Goal: Information Seeking & Learning: Find specific fact

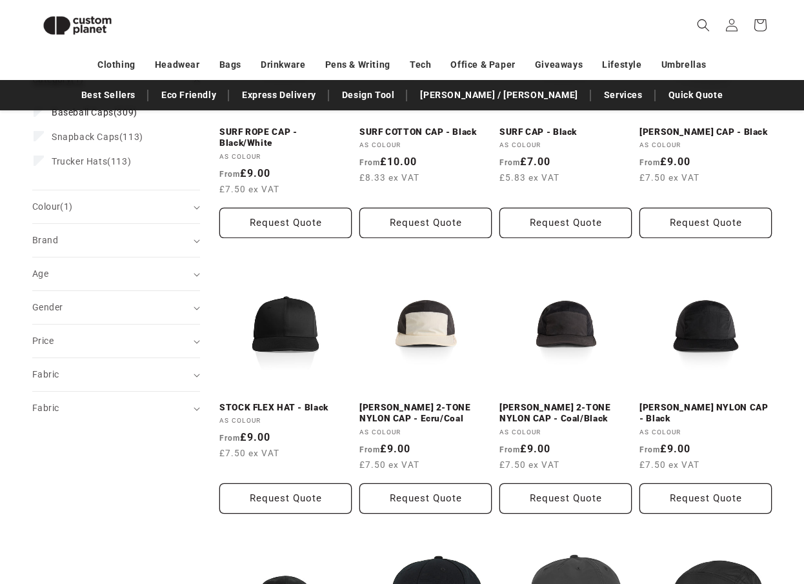
scroll to position [287, 0]
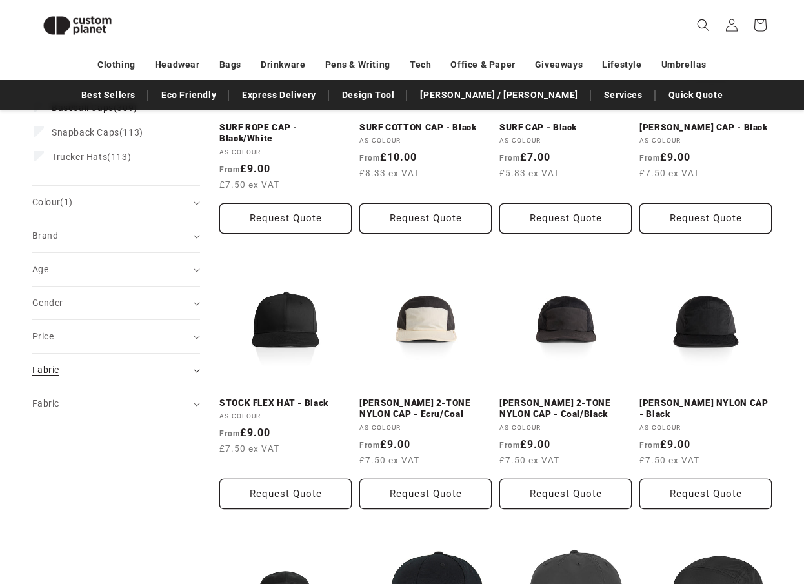
click at [133, 379] on summary "Fabric (0)" at bounding box center [116, 370] width 168 height 33
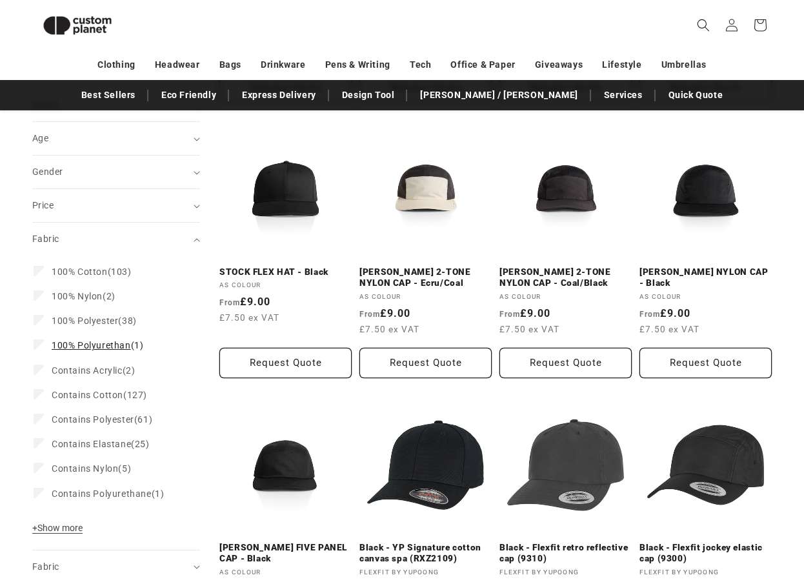
scroll to position [419, 0]
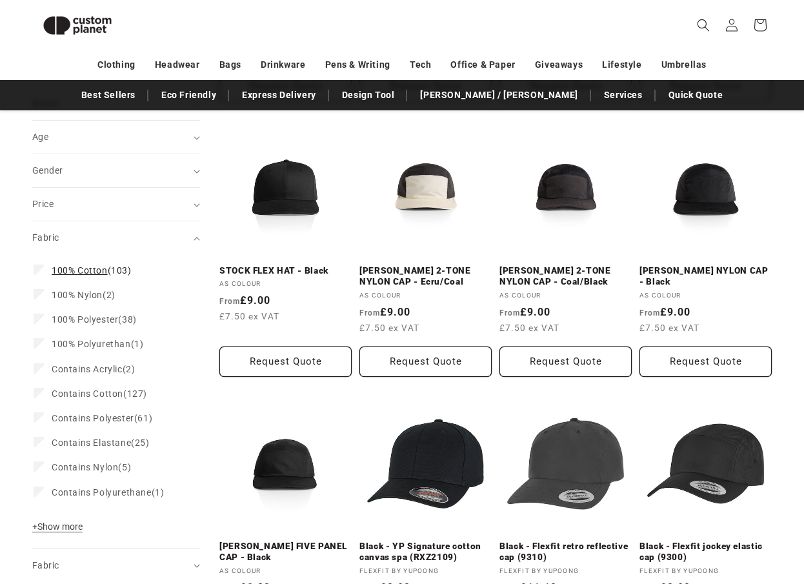
click at [116, 274] on span "100% Cotton (103)" at bounding box center [92, 271] width 80 height 12
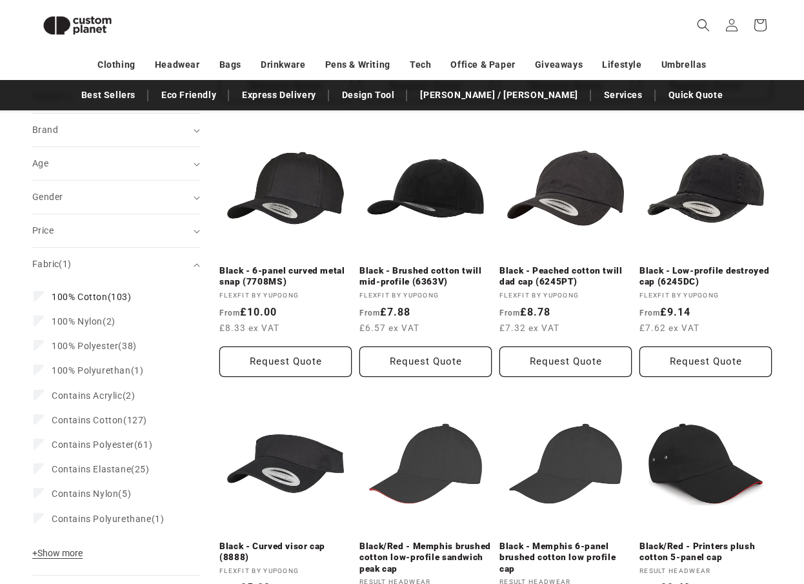
scroll to position [445, 0]
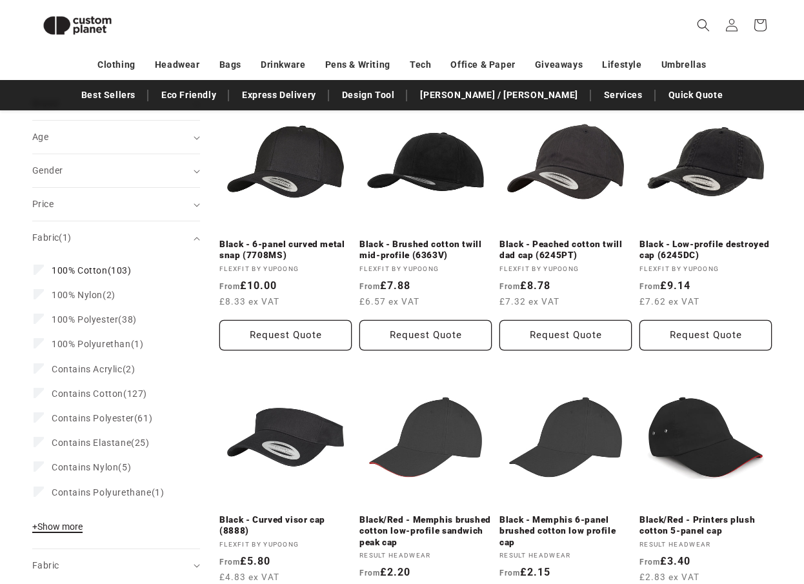
click at [80, 526] on span "+ Show more" at bounding box center [57, 526] width 50 height 10
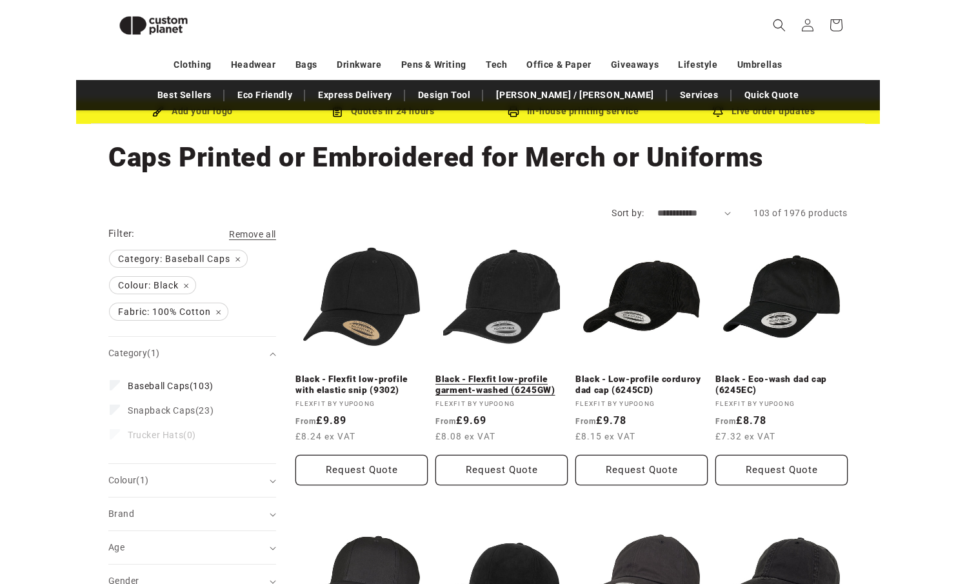
scroll to position [34, 0]
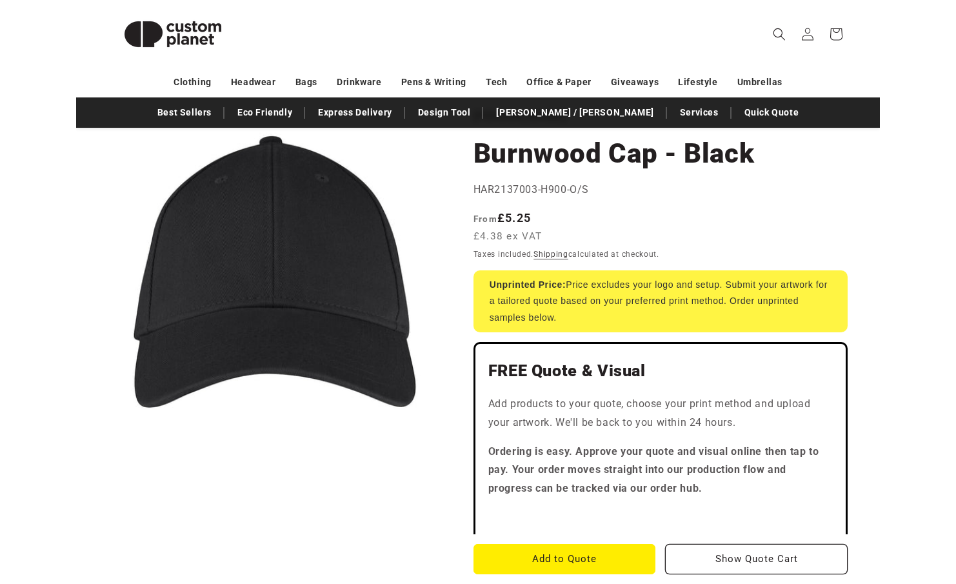
scroll to position [90, 0]
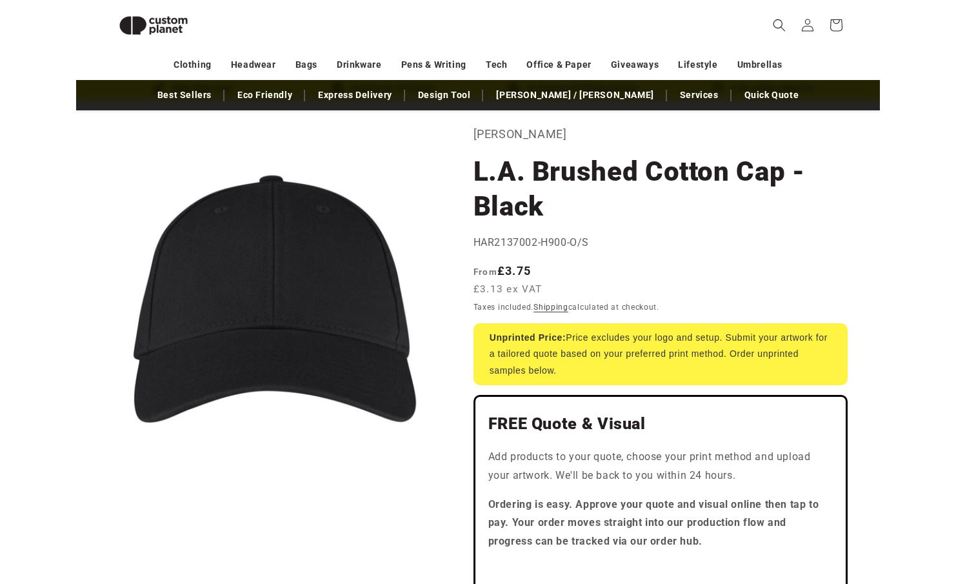
scroll to position [45, 0]
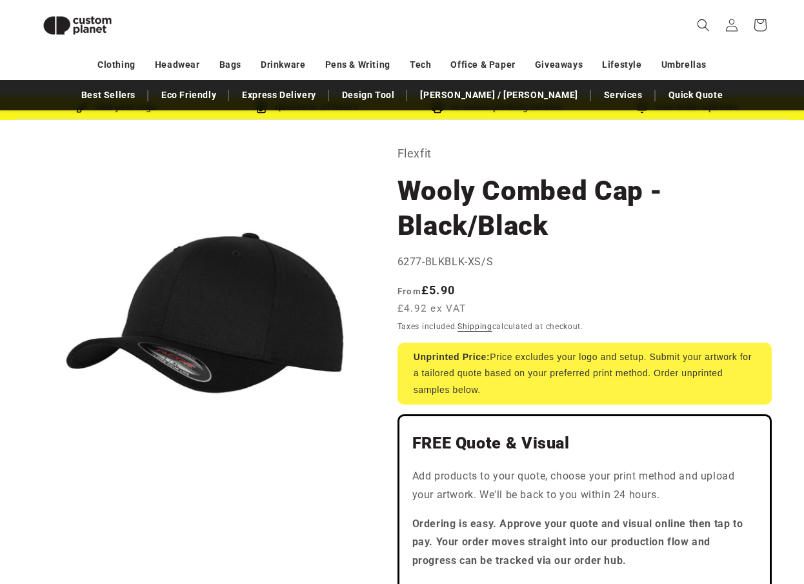
scroll to position [34, 0]
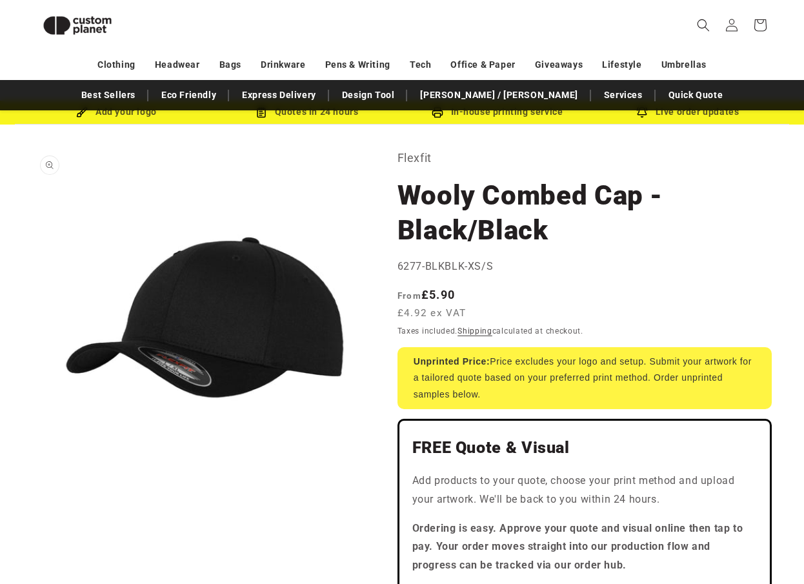
click at [32, 480] on button "Open media 1 in modal" at bounding box center [32, 480] width 0 height 0
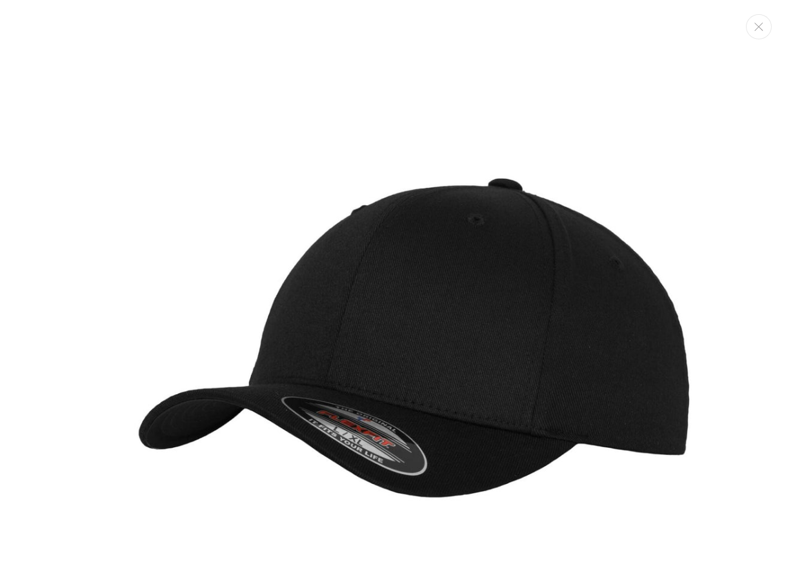
click at [574, 172] on img "Media gallery" at bounding box center [402, 331] width 662 height 662
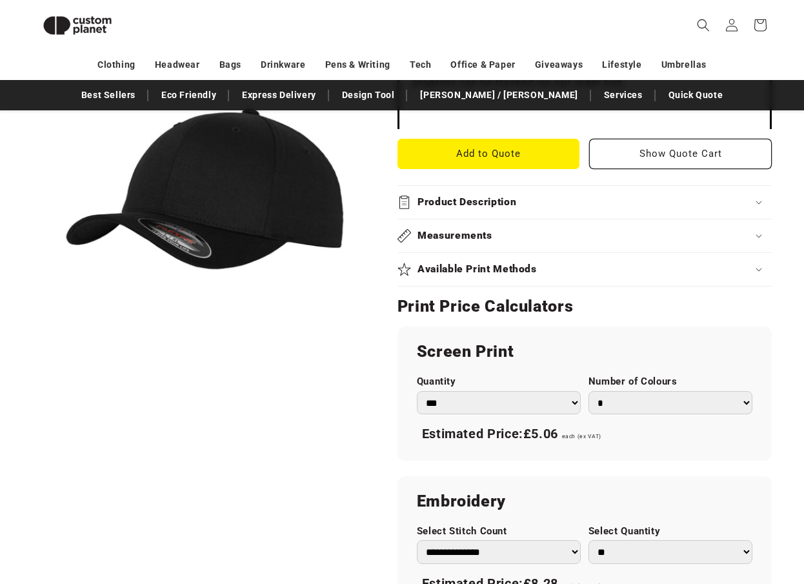
scroll to position [530, 0]
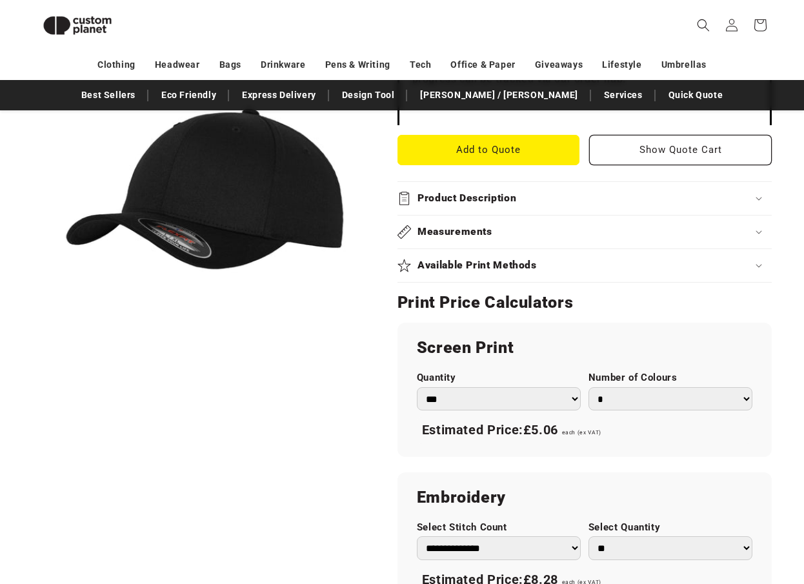
click at [507, 230] on div "Measurements" at bounding box center [585, 232] width 374 height 14
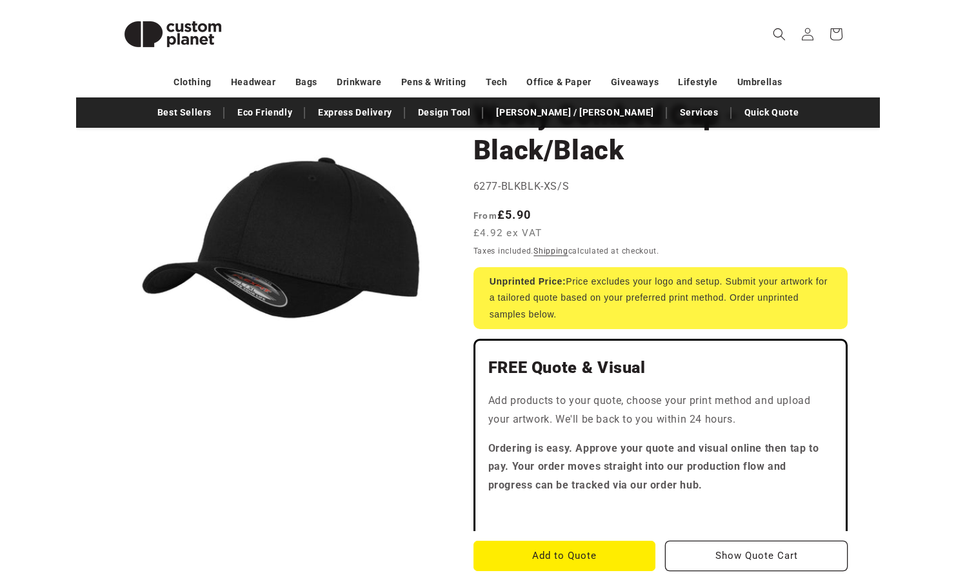
scroll to position [0, 0]
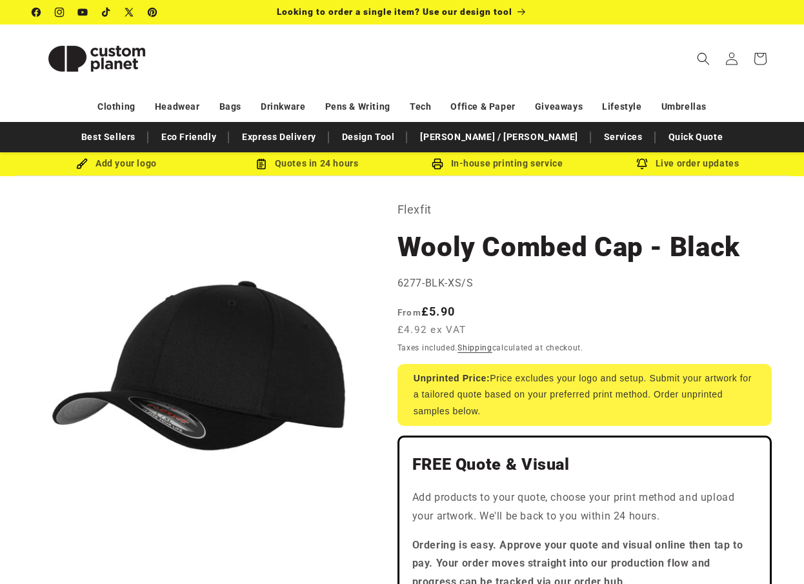
scroll to position [13, 0]
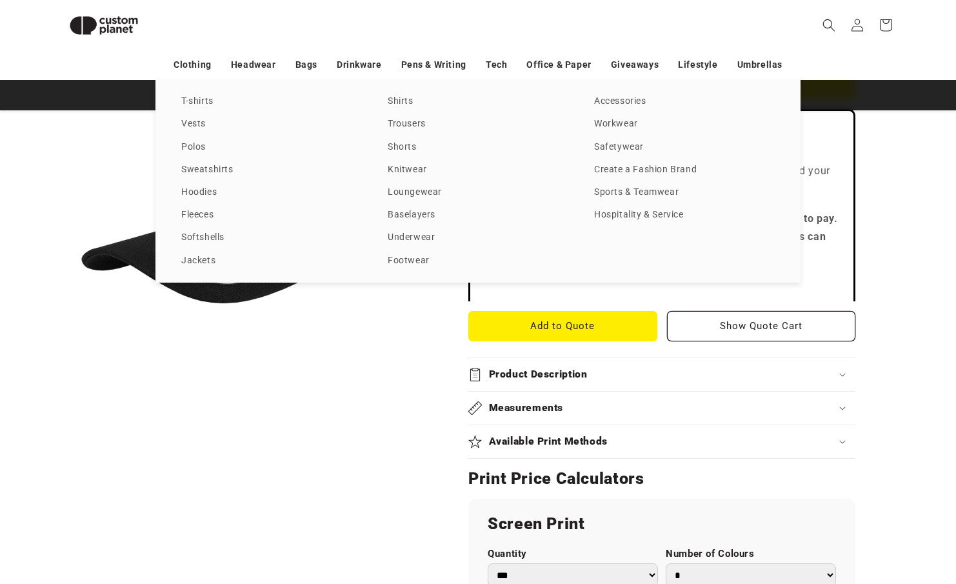
scroll to position [309, 0]
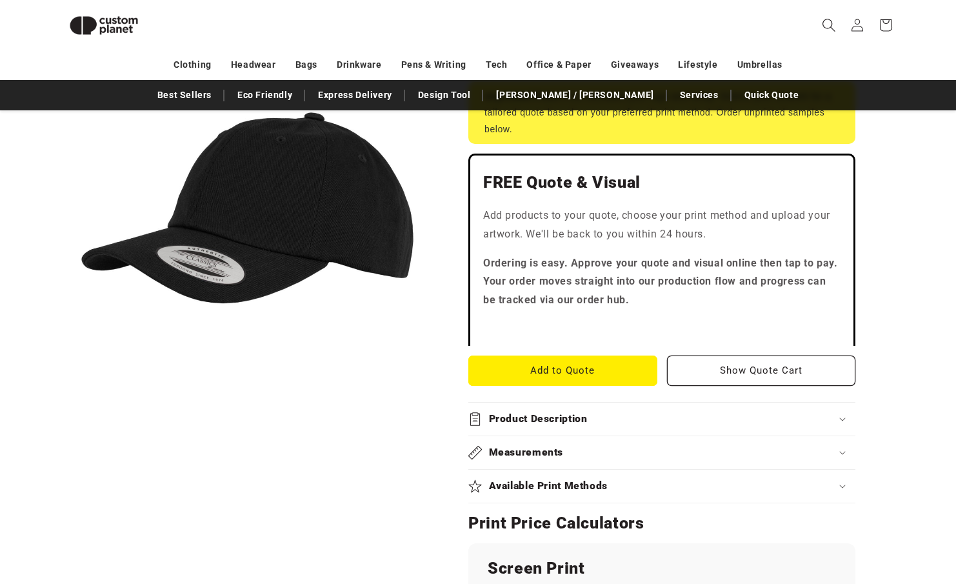
click at [803, 21] on icon "Search" at bounding box center [829, 25] width 14 height 14
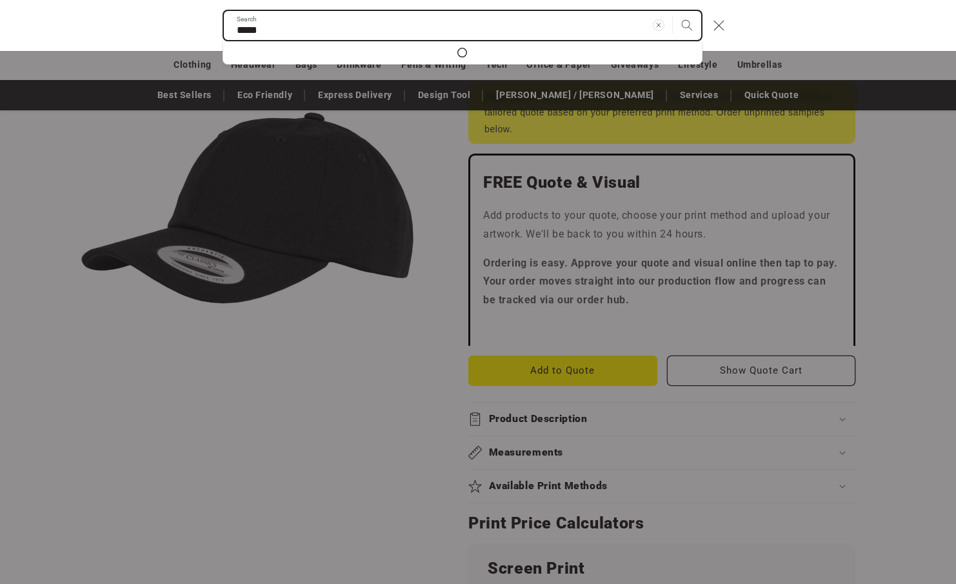
type input "*****"
click at [673, 11] on button "Search" at bounding box center [687, 25] width 28 height 28
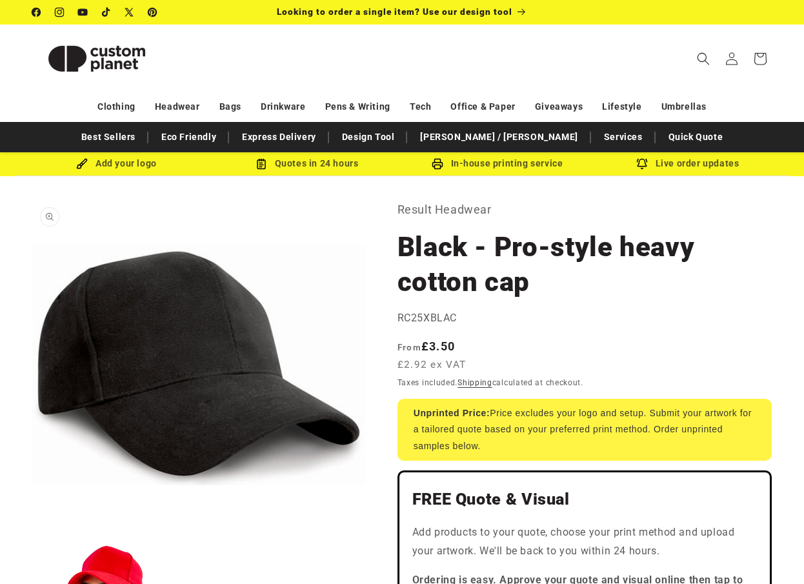
click at [32, 532] on button "Open media 1 in modal" at bounding box center [32, 532] width 0 height 0
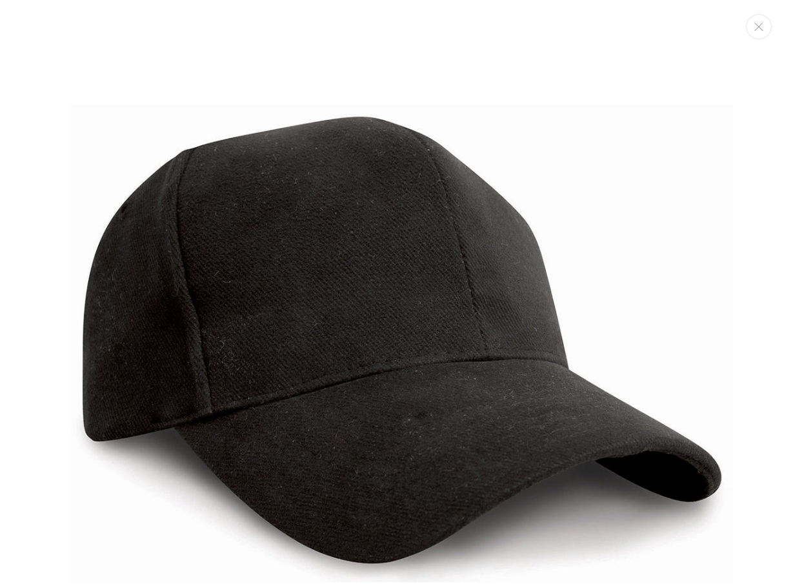
scroll to position [13, 0]
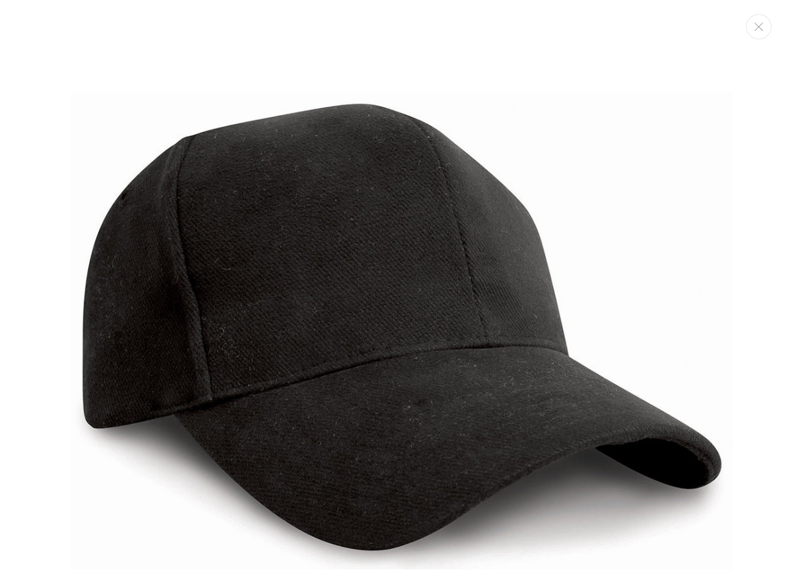
click at [408, 92] on img "Media gallery" at bounding box center [402, 331] width 662 height 662
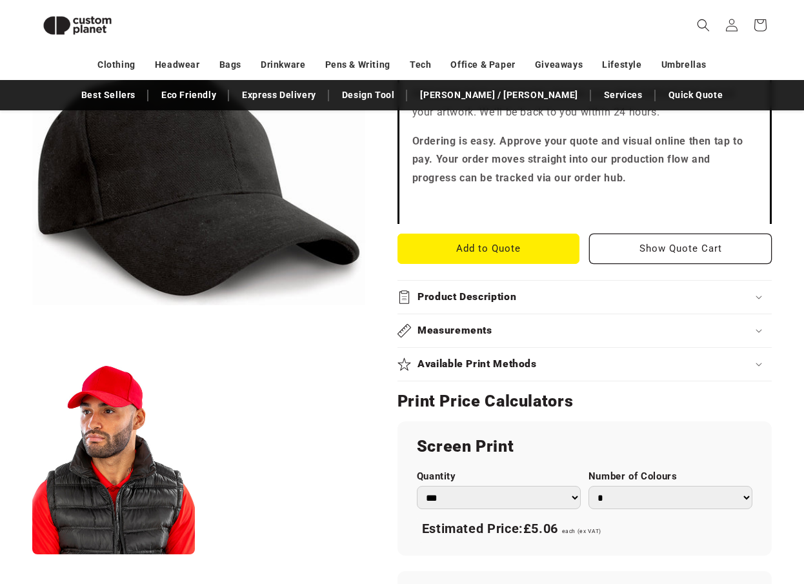
scroll to position [536, 0]
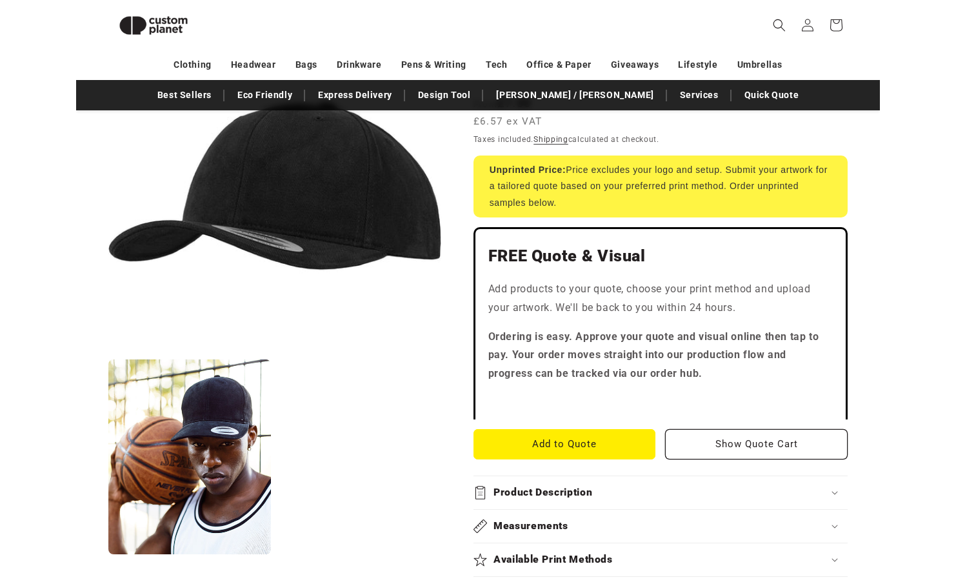
scroll to position [238, 0]
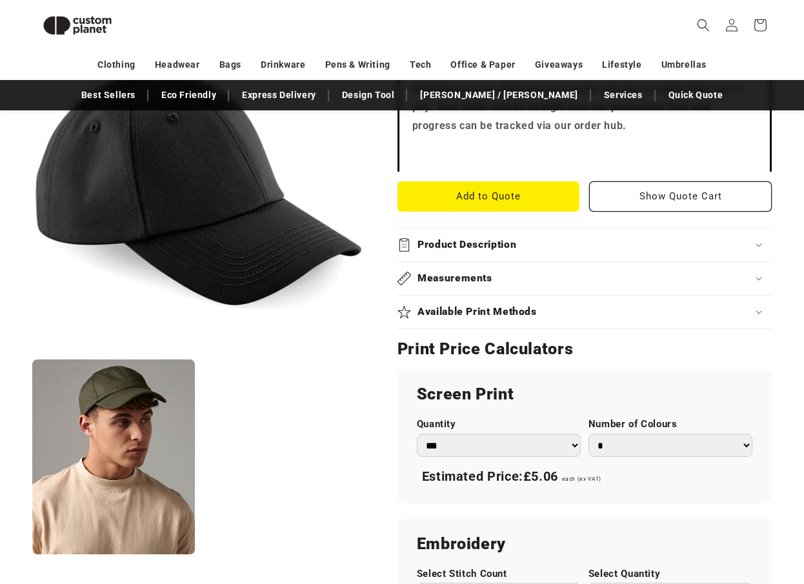
scroll to position [522, 0]
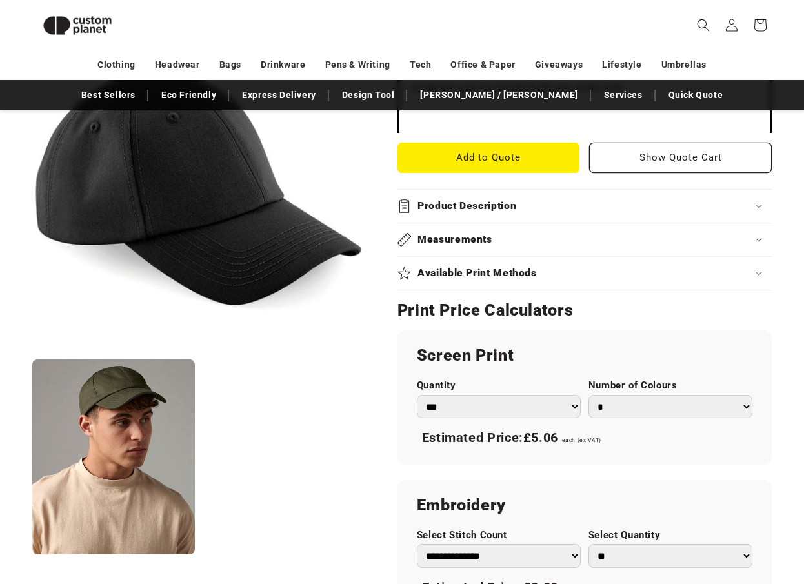
click at [457, 221] on summary "Product Description" at bounding box center [585, 206] width 374 height 33
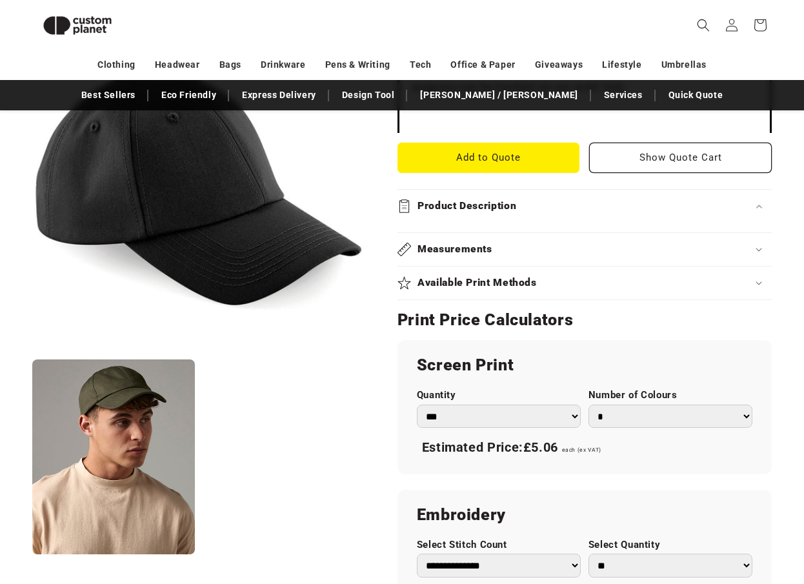
click at [495, 213] on summary "Product Description" at bounding box center [585, 206] width 374 height 33
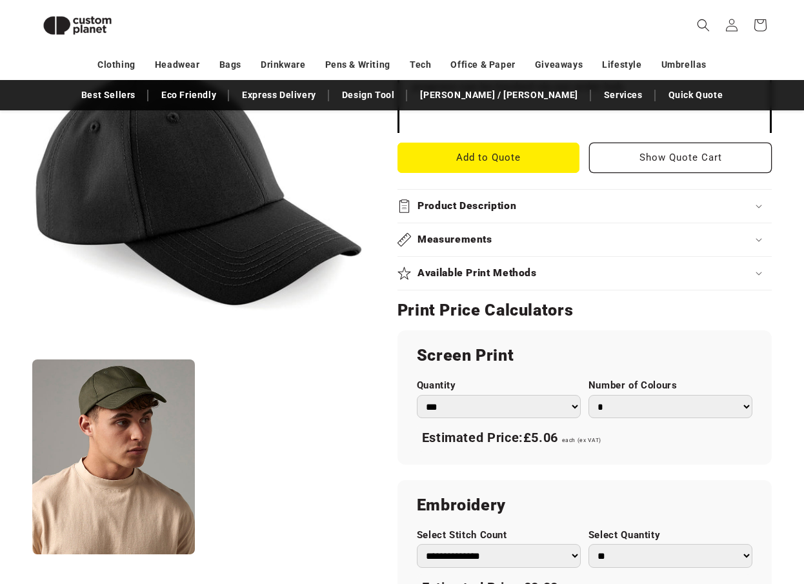
click at [495, 213] on summary "Product Description" at bounding box center [585, 206] width 374 height 33
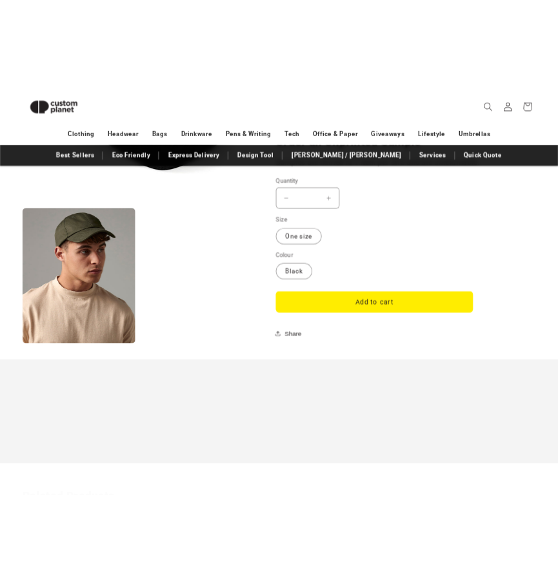
scroll to position [1096, 0]
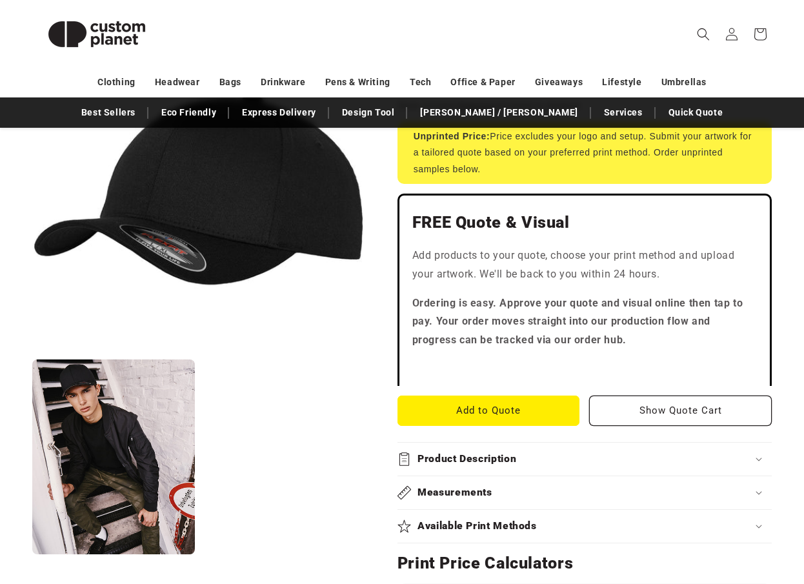
scroll to position [494, 0]
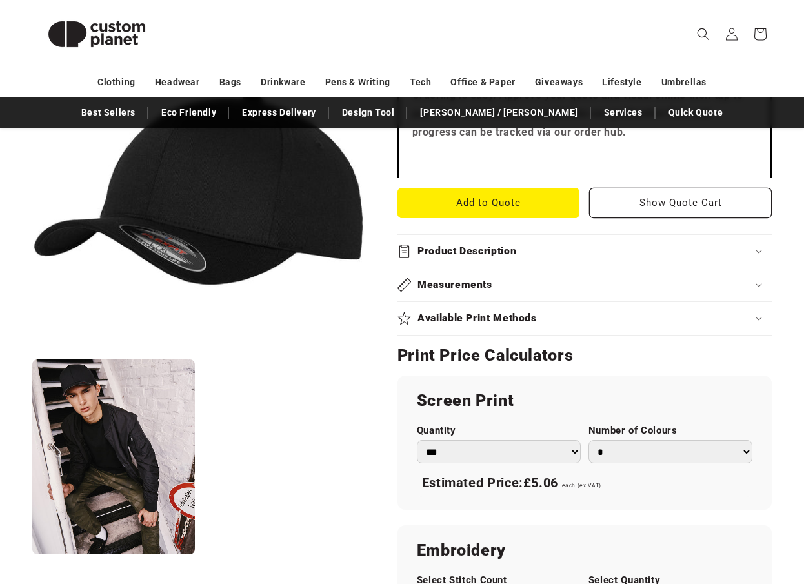
click at [448, 261] on summary "Product Description" at bounding box center [585, 251] width 374 height 33
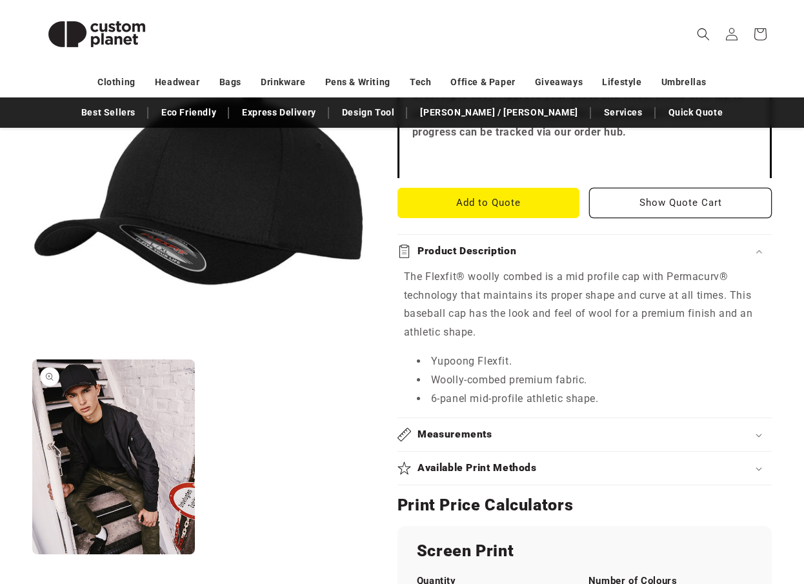
click at [32, 555] on button "Open media 2 in modal" at bounding box center [32, 555] width 0 height 0
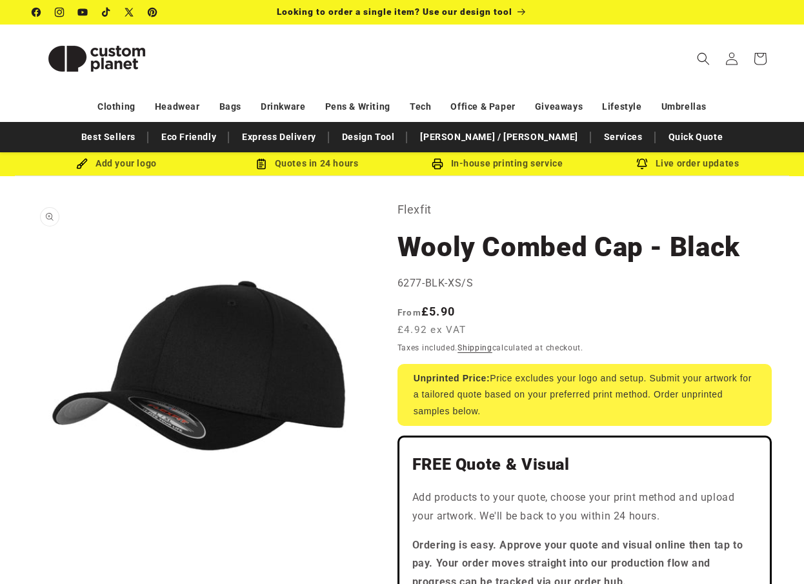
click at [32, 532] on button "Open media 1 in modal" at bounding box center [32, 532] width 0 height 0
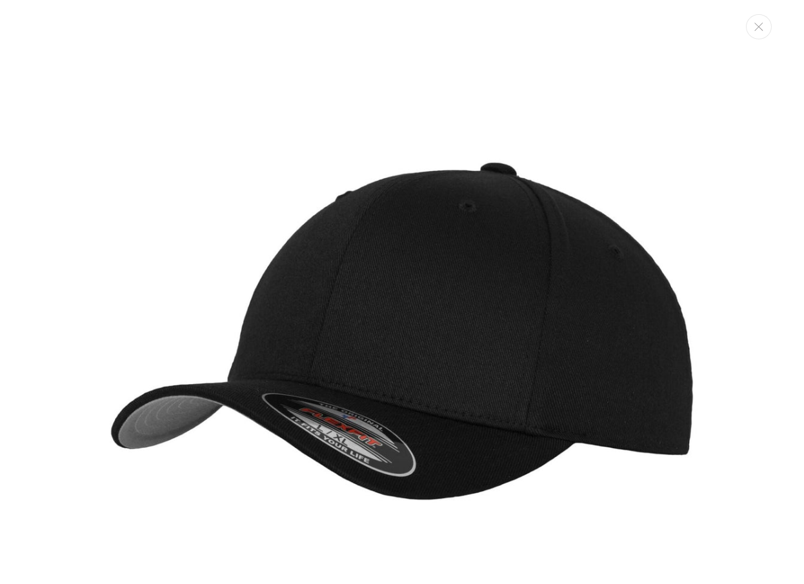
click at [636, 92] on img "Media gallery" at bounding box center [402, 331] width 662 height 662
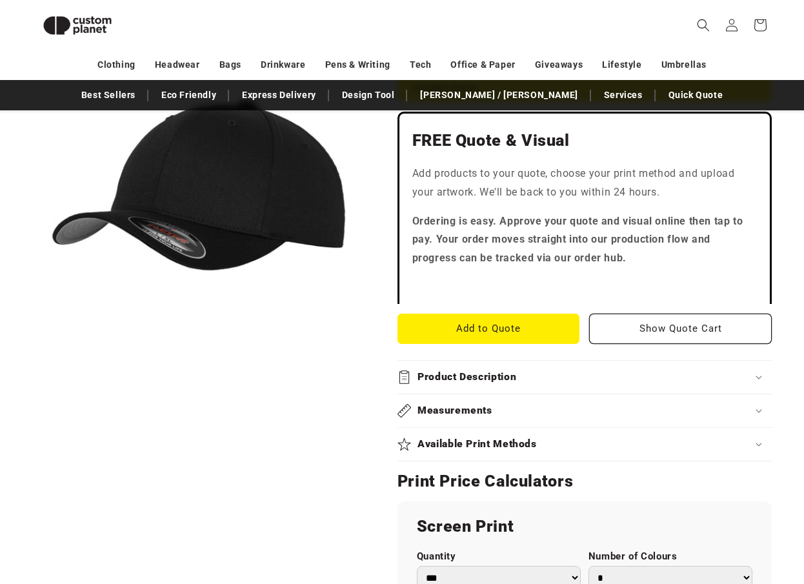
scroll to position [337, 0]
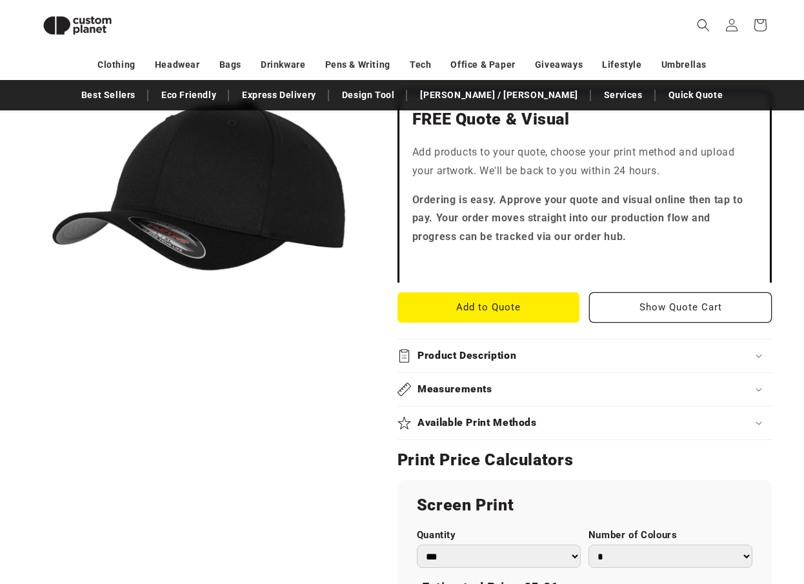
click at [567, 360] on div "Product Description" at bounding box center [585, 356] width 374 height 14
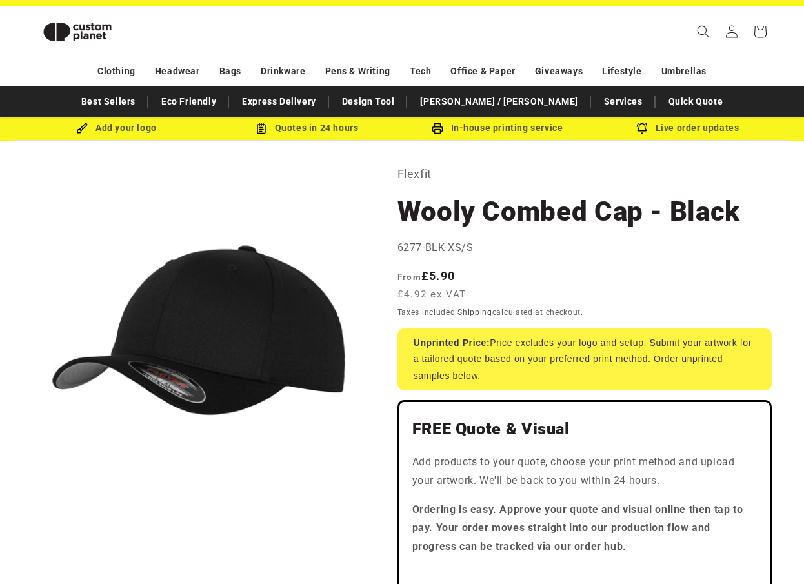
scroll to position [15, 0]
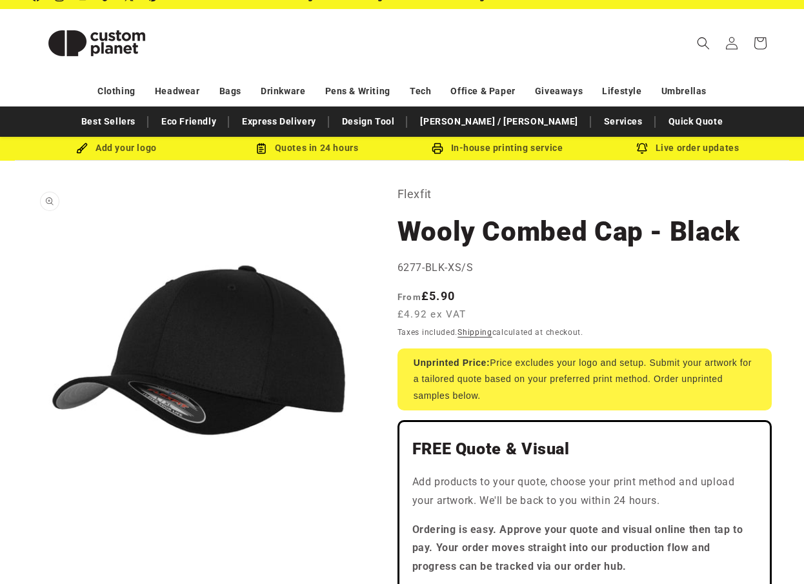
click at [32, 516] on button "Open media 1 in modal" at bounding box center [32, 516] width 0 height 0
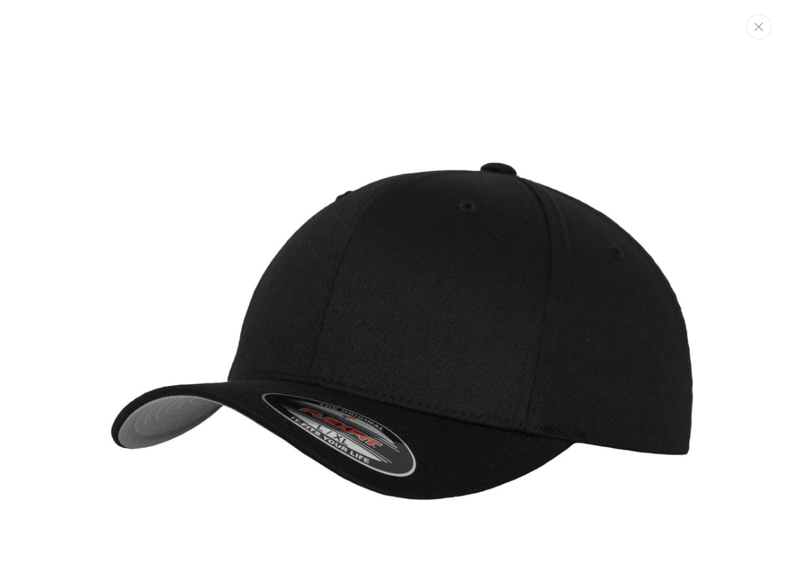
click at [760, 26] on icon "Close" at bounding box center [758, 27] width 9 height 8
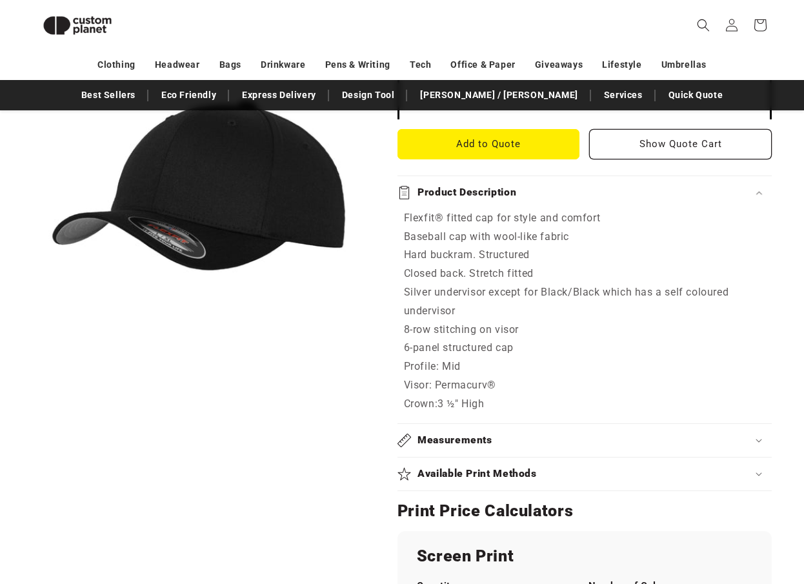
scroll to position [503, 0]
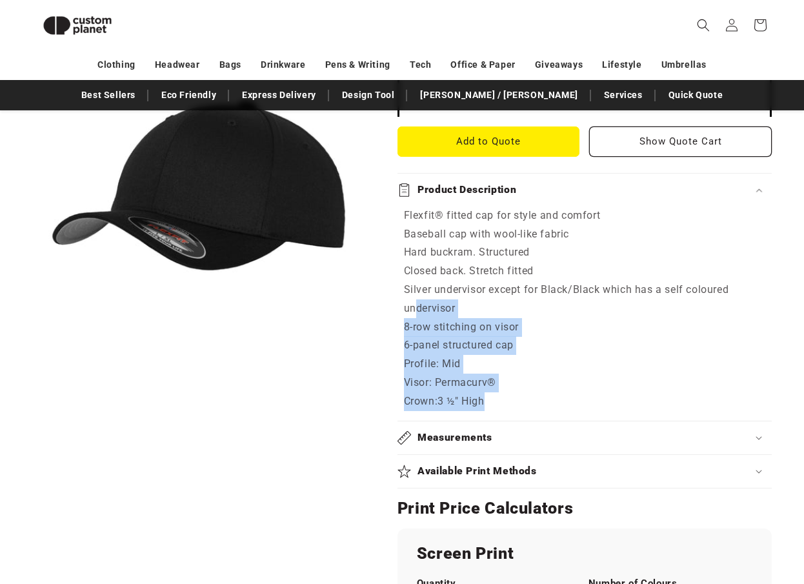
drag, startPoint x: 501, startPoint y: 407, endPoint x: 414, endPoint y: 305, distance: 134.6
click at [414, 305] on div "Flexfit® fitted cap for style and comfort Baseball cap with wool-like fabric Ha…" at bounding box center [585, 308] width 374 height 205
click at [414, 305] on li "Silver undervisor except for Black/Black which has a self coloured undervisor" at bounding box center [584, 299] width 361 height 37
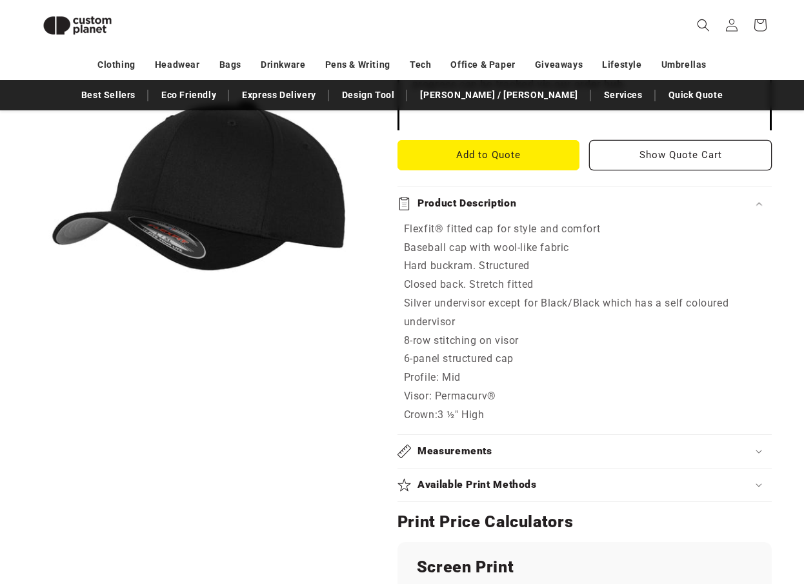
scroll to position [492, 0]
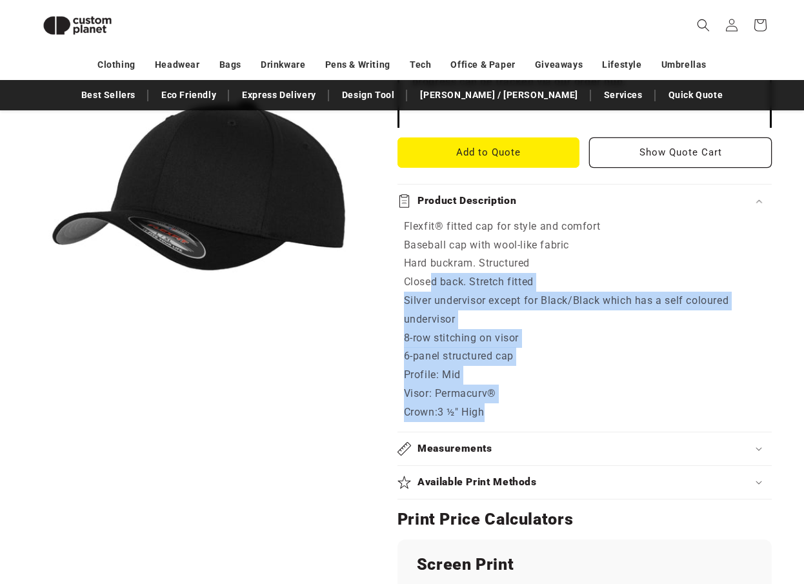
drag, startPoint x: 498, startPoint y: 414, endPoint x: 429, endPoint y: 270, distance: 159.9
click at [430, 272] on div "Flexfit® fitted cap for style and comfort Baseball cap with wool-like fabric Ha…" at bounding box center [585, 319] width 374 height 205
click at [429, 270] on li "Hard buckram. Structured" at bounding box center [584, 263] width 361 height 19
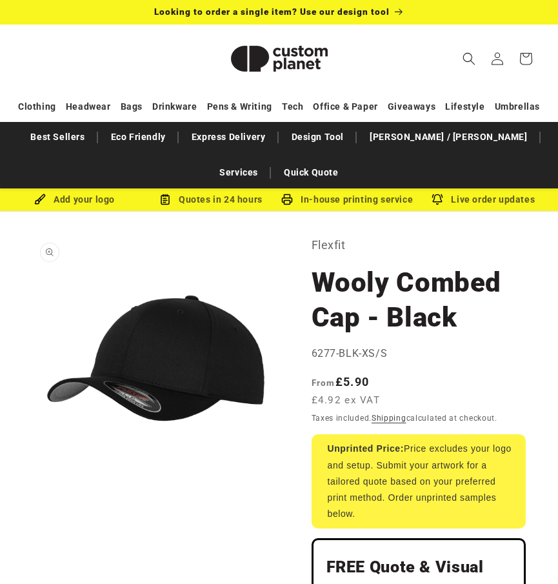
scroll to position [0, 0]
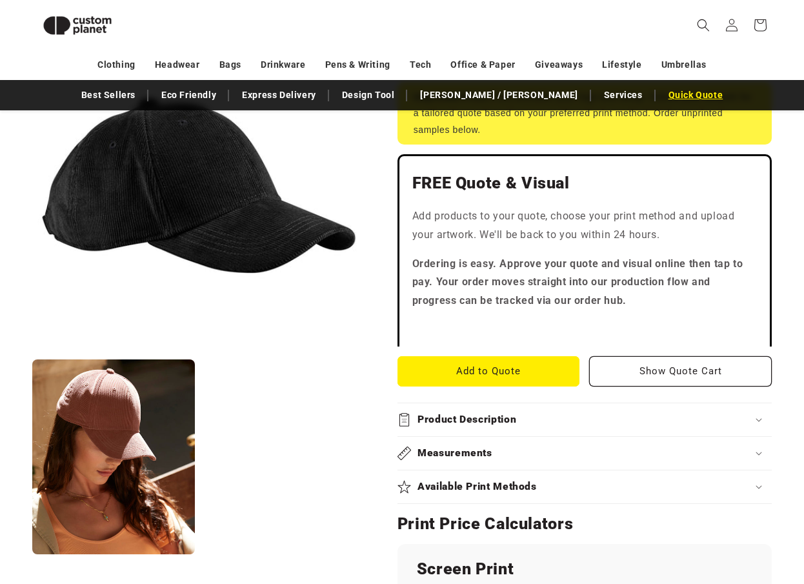
scroll to position [285, 0]
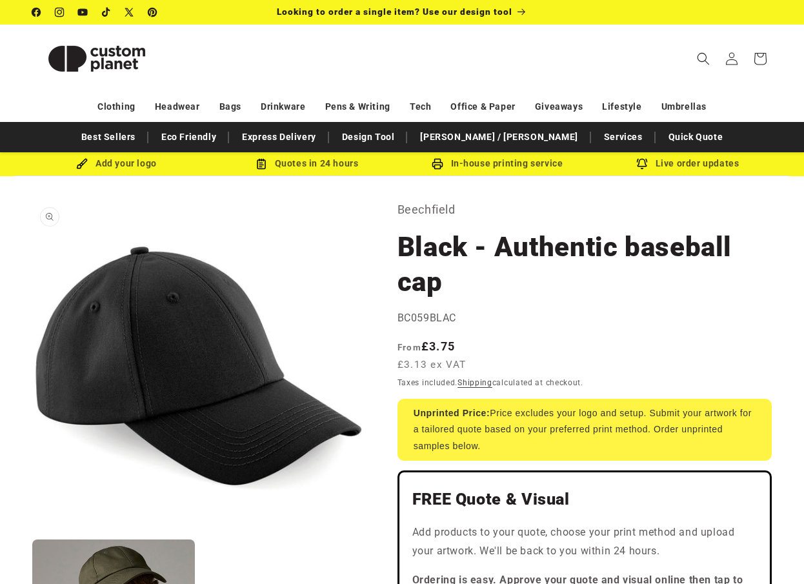
click at [32, 532] on button "Open media 1 in modal" at bounding box center [32, 532] width 0 height 0
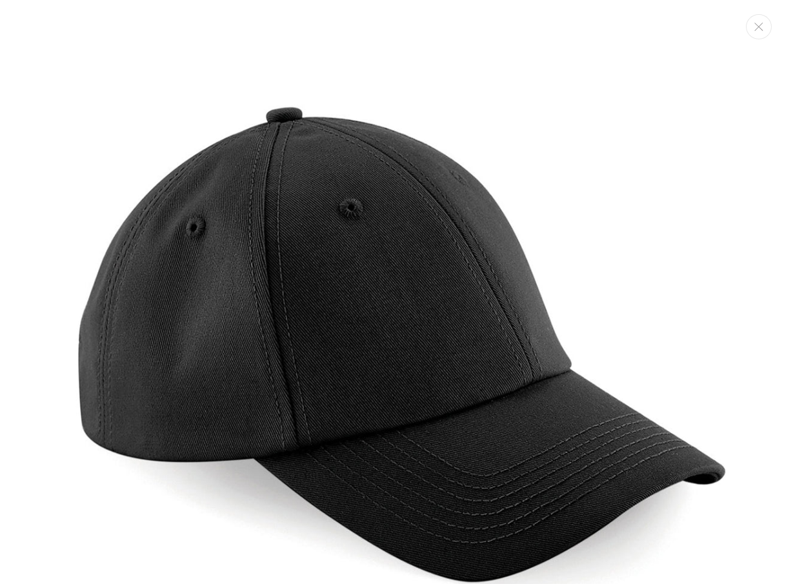
scroll to position [13, 0]
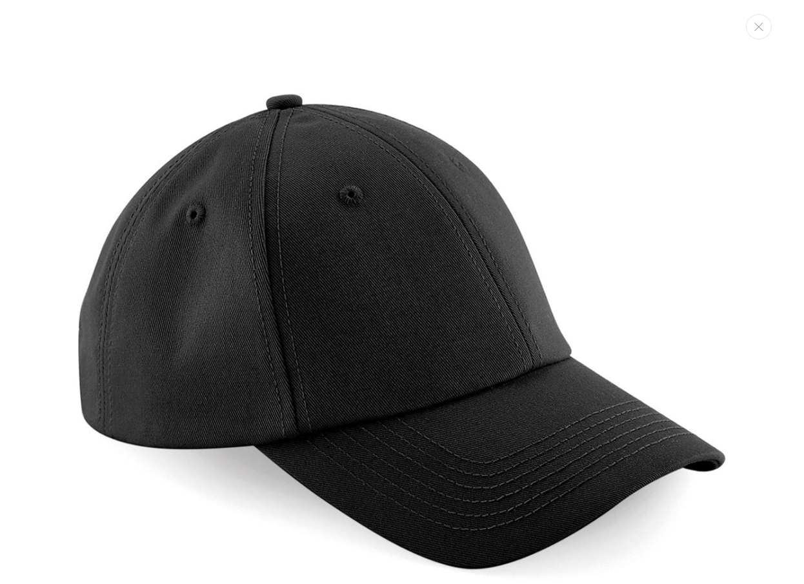
click at [680, 130] on img "Media gallery" at bounding box center [402, 331] width 662 height 662
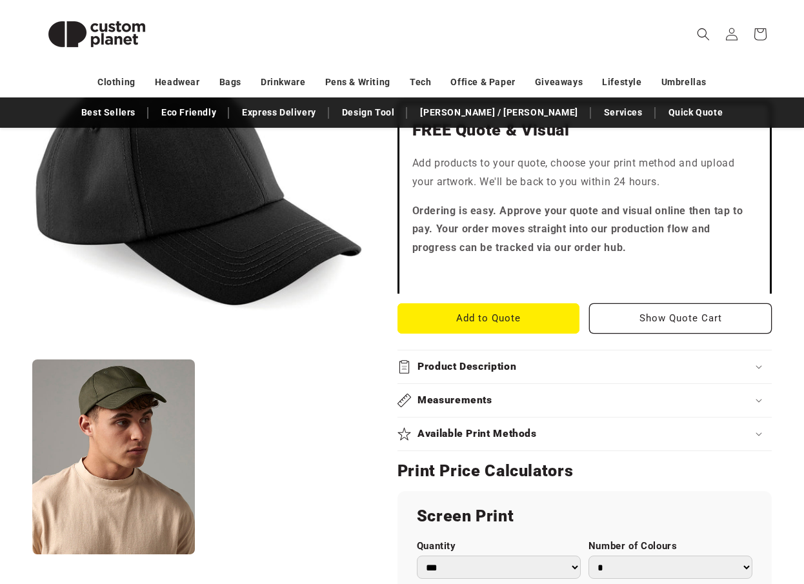
scroll to position [382, 0]
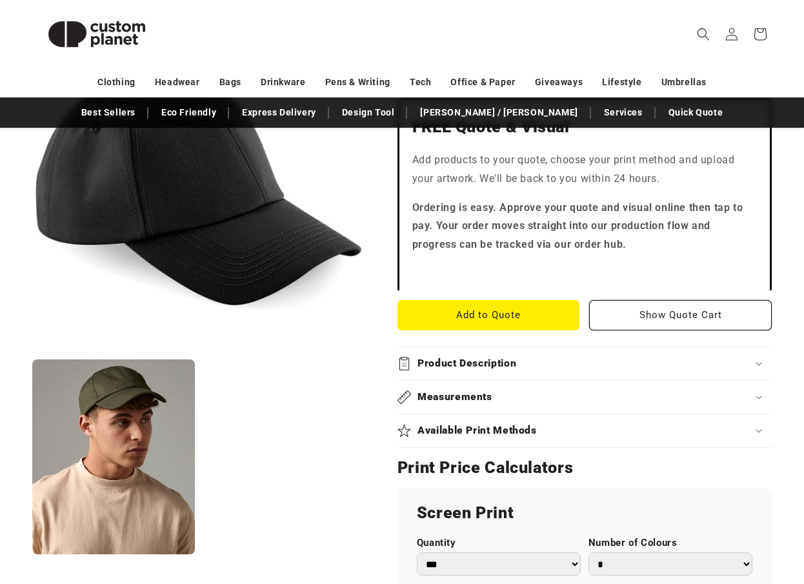
click at [485, 361] on h2 "Product Description" at bounding box center [467, 364] width 99 height 14
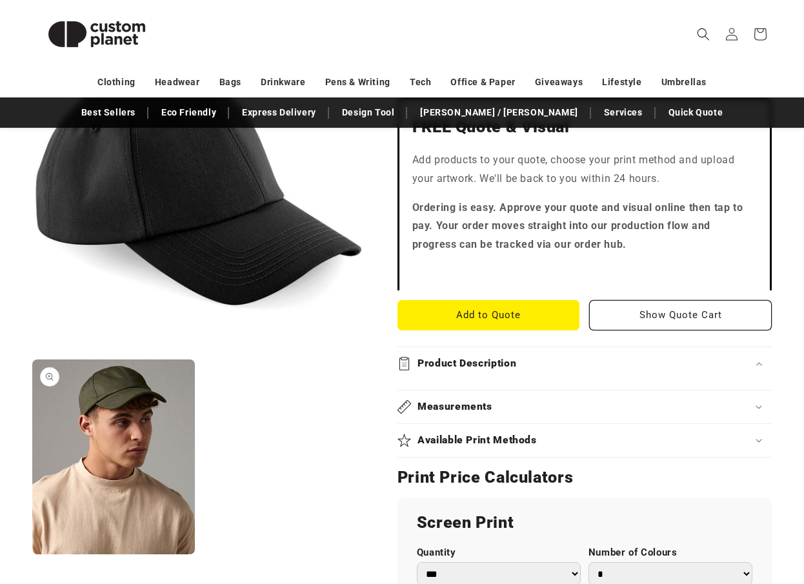
click at [32, 555] on button "Open media 2 in modal" at bounding box center [32, 555] width 0 height 0
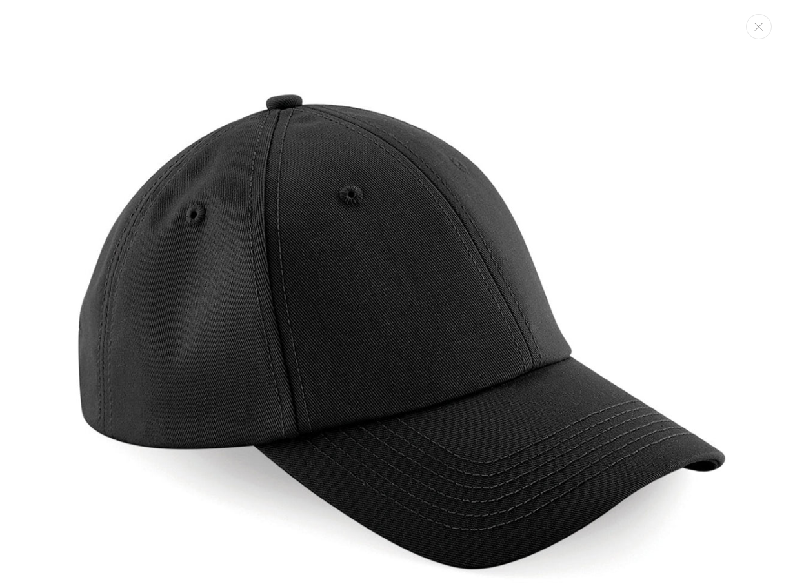
scroll to position [685, 0]
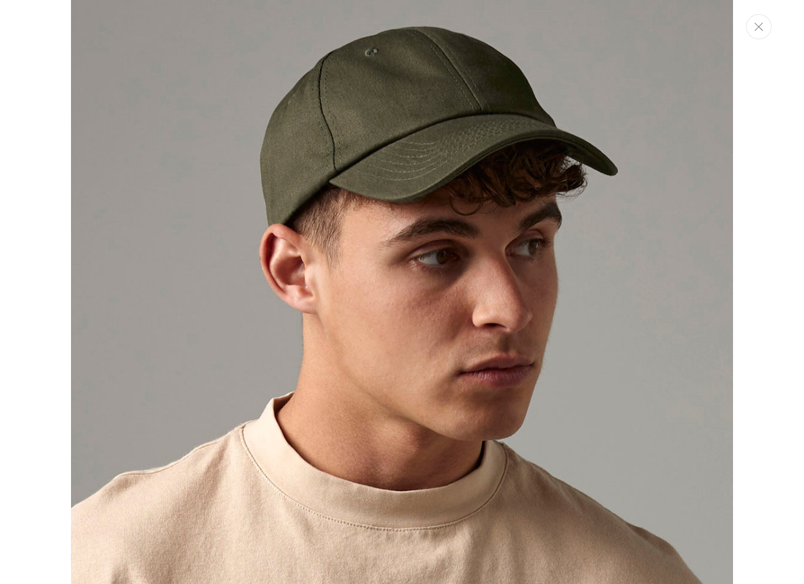
click at [769, 24] on button "Close" at bounding box center [759, 26] width 26 height 25
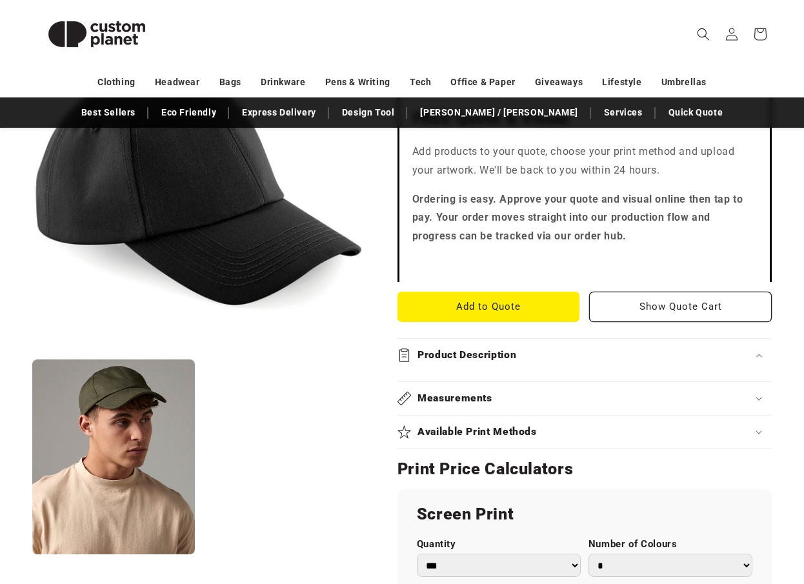
scroll to position [392, 0]
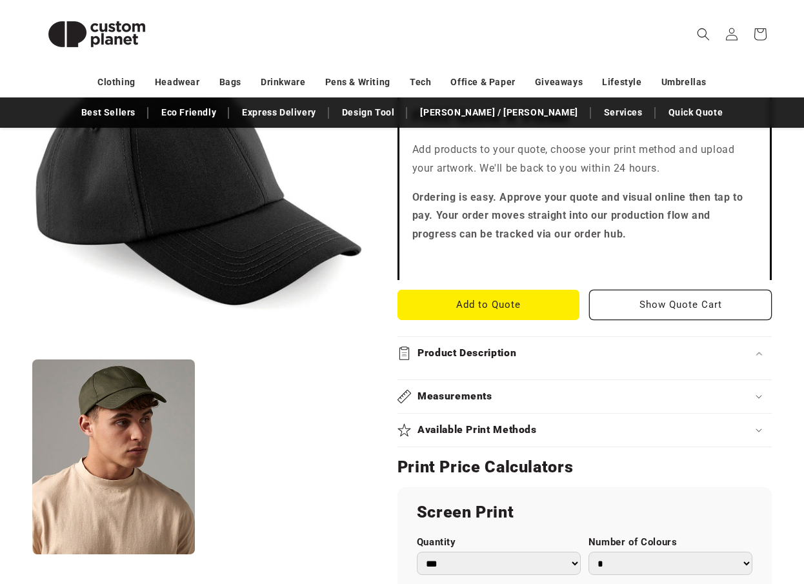
click at [538, 402] on div "Measurements" at bounding box center [585, 397] width 374 height 14
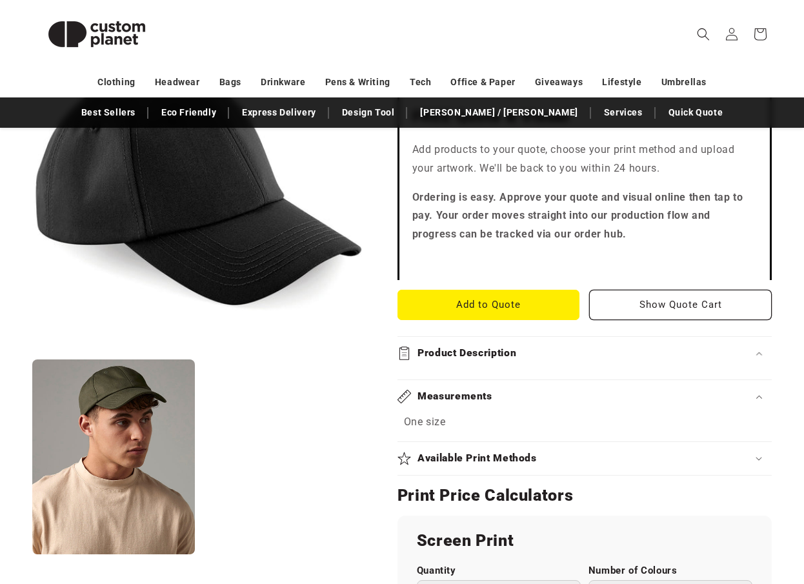
click at [531, 445] on summary "Available Print Methods" at bounding box center [585, 458] width 374 height 33
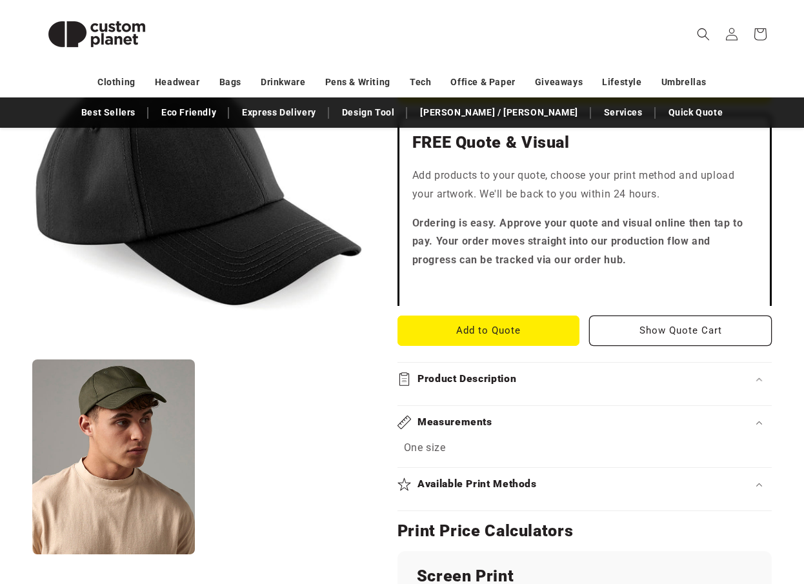
scroll to position [230, 0]
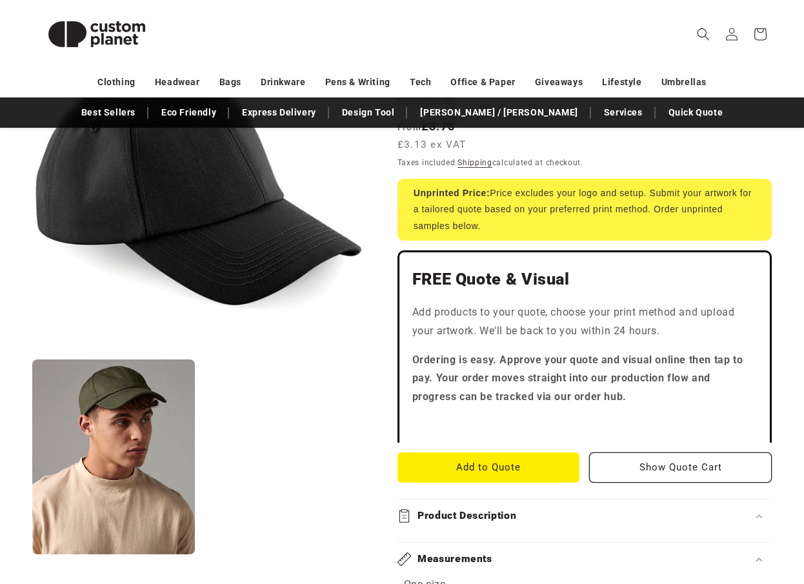
click at [483, 517] on h2 "Product Description" at bounding box center [467, 516] width 99 height 14
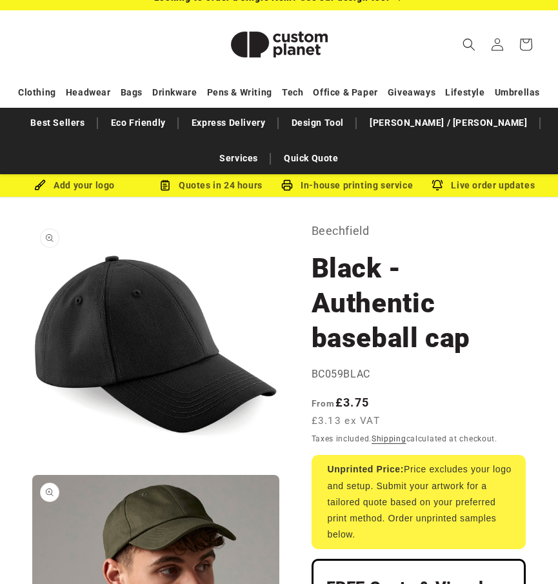
scroll to position [370, 0]
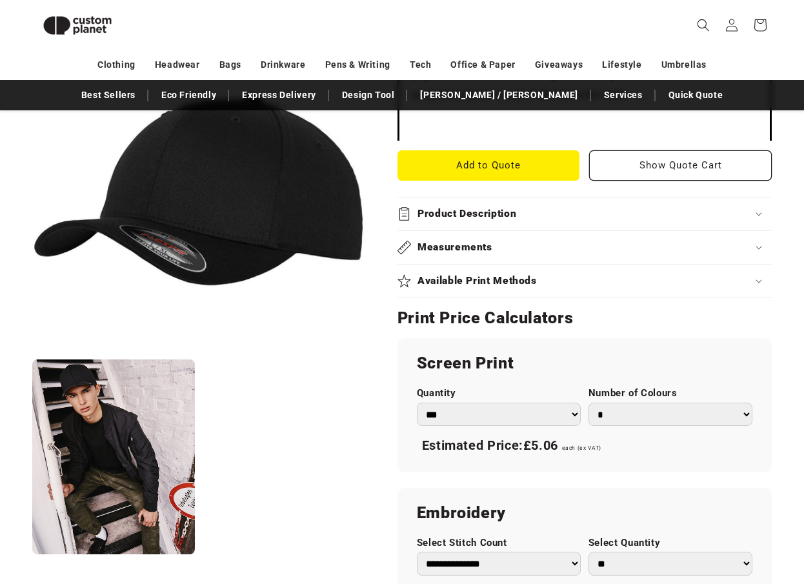
scroll to position [516, 0]
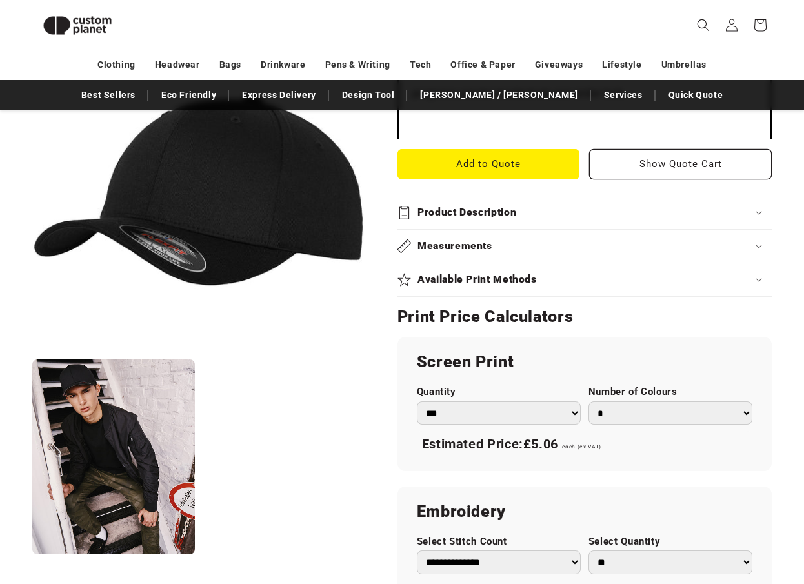
click at [492, 221] on summary "Product Description" at bounding box center [585, 212] width 374 height 33
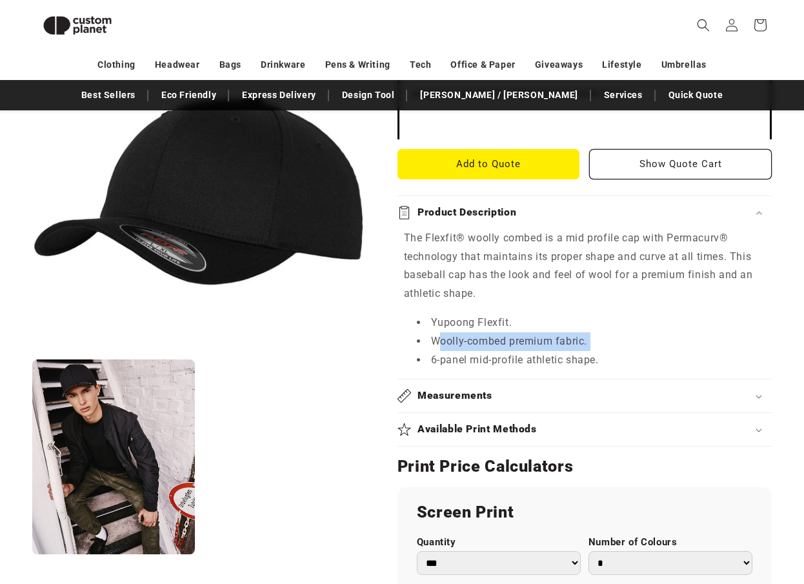
drag, startPoint x: 439, startPoint y: 339, endPoint x: 534, endPoint y: 351, distance: 95.6
click at [534, 351] on ul "Yupoong Flexfit. Woolly-combed premium fabric. 6-panel mid-profile athletic sha…" at bounding box center [584, 341] width 361 height 55
click at [534, 351] on li "6-panel mid-profile athletic shape." at bounding box center [591, 360] width 348 height 19
click at [561, 360] on li "6-panel mid-profile athletic shape." at bounding box center [591, 360] width 348 height 19
click at [32, 352] on button "Open media 1 in modal" at bounding box center [32, 352] width 0 height 0
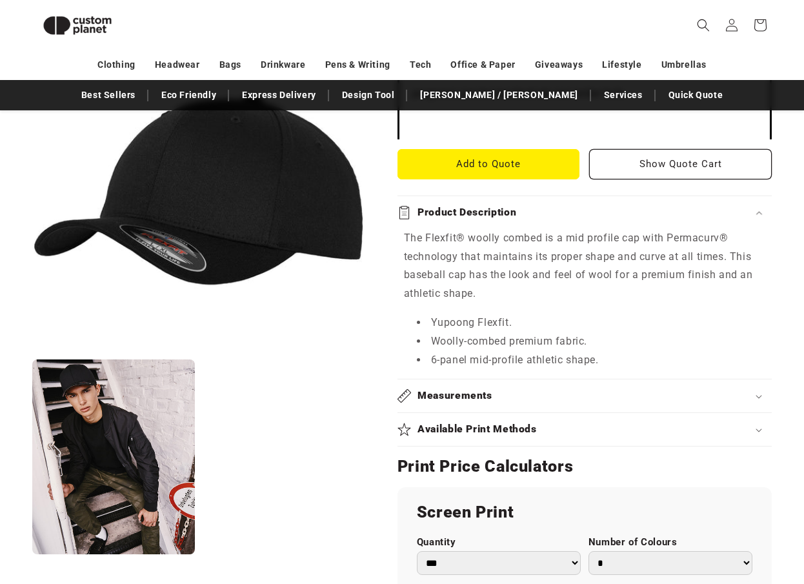
scroll to position [13, 0]
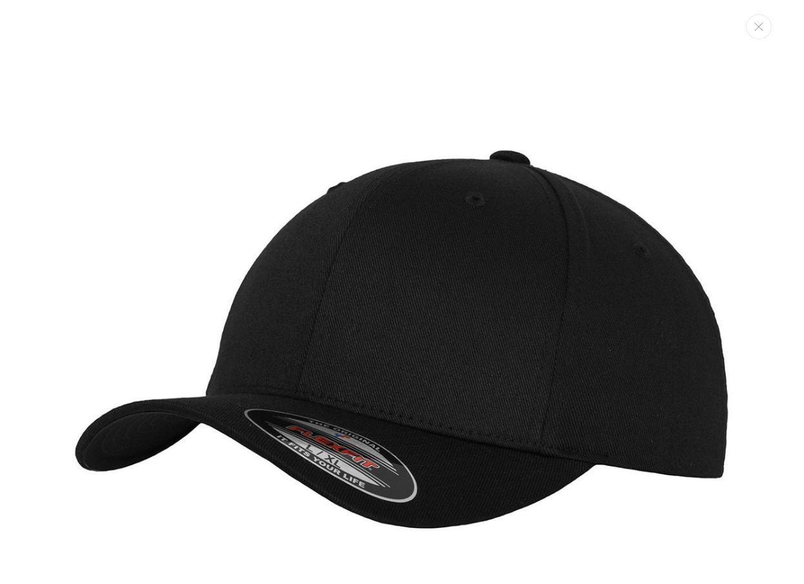
click at [669, 88] on img "Media gallery" at bounding box center [402, 331] width 662 height 662
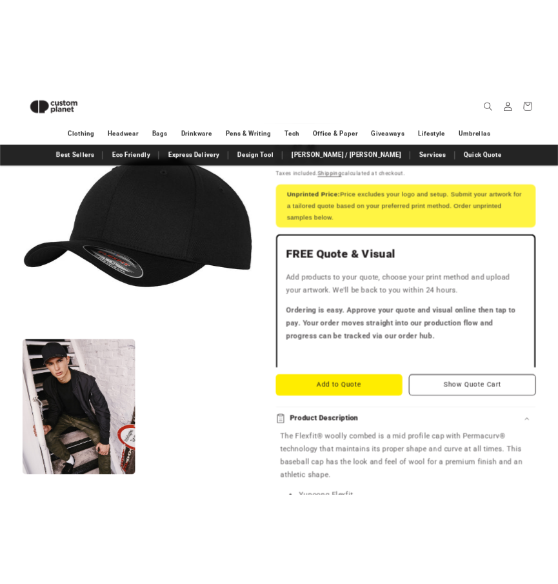
scroll to position [0, 0]
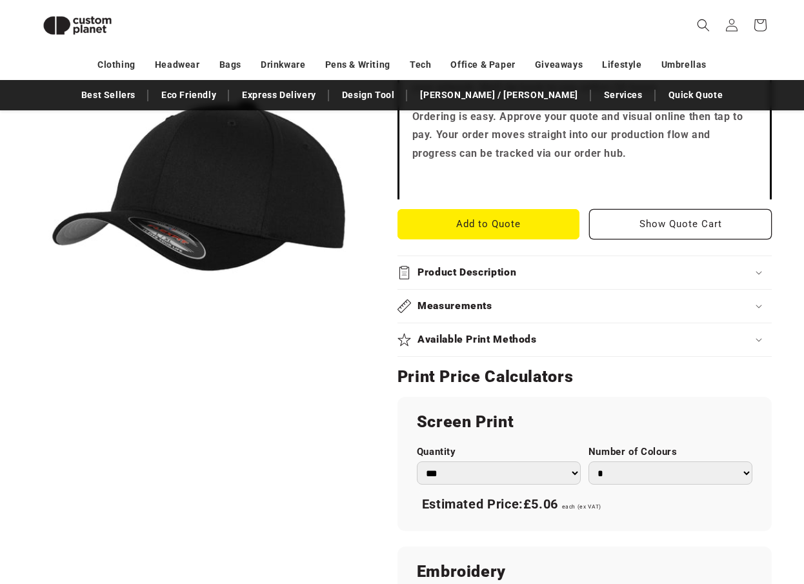
scroll to position [432, 0]
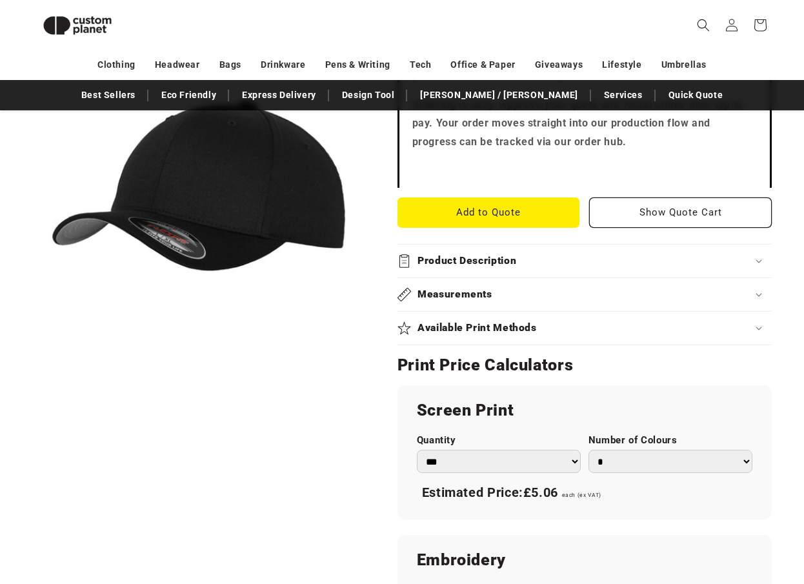
click at [470, 263] on h2 "Product Description" at bounding box center [467, 261] width 99 height 14
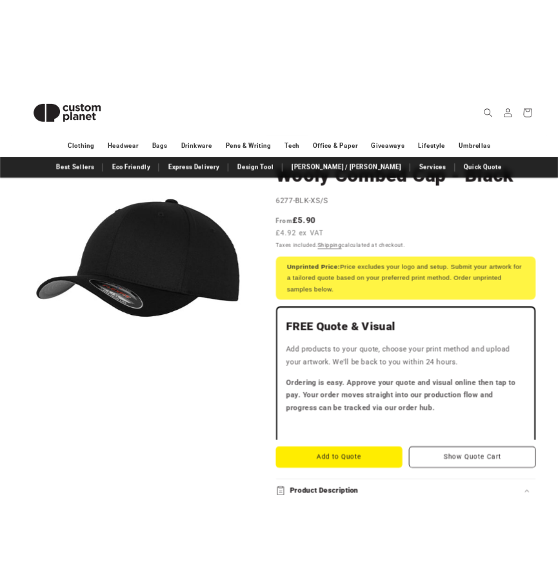
scroll to position [0, 0]
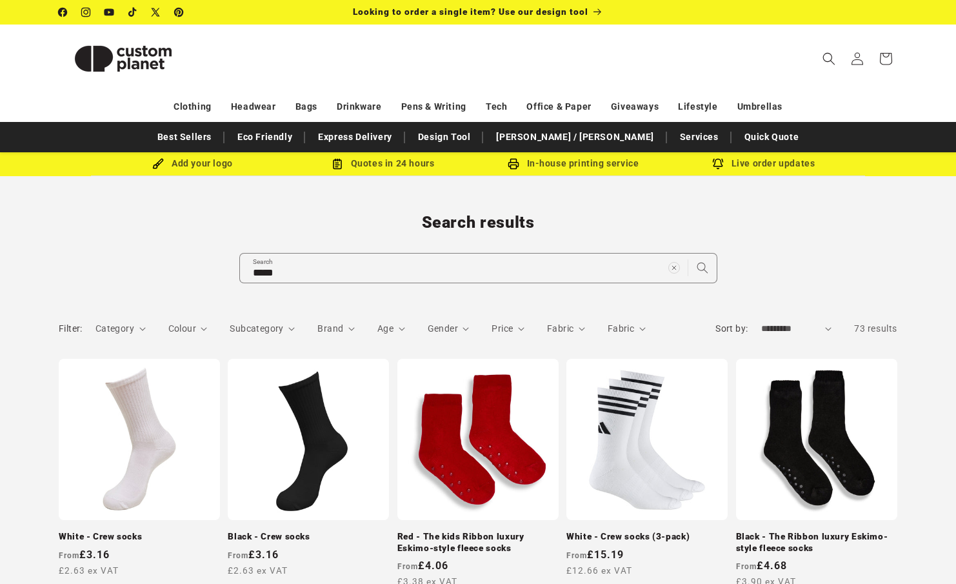
click at [207, 327] on div "Filter: Category 0 selected Reset Category Ankle Socks (6) Ankle Socks (6 produ…" at bounding box center [366, 333] width 615 height 23
click at [202, 328] on icon "Colour (0 selected)" at bounding box center [204, 329] width 6 height 3
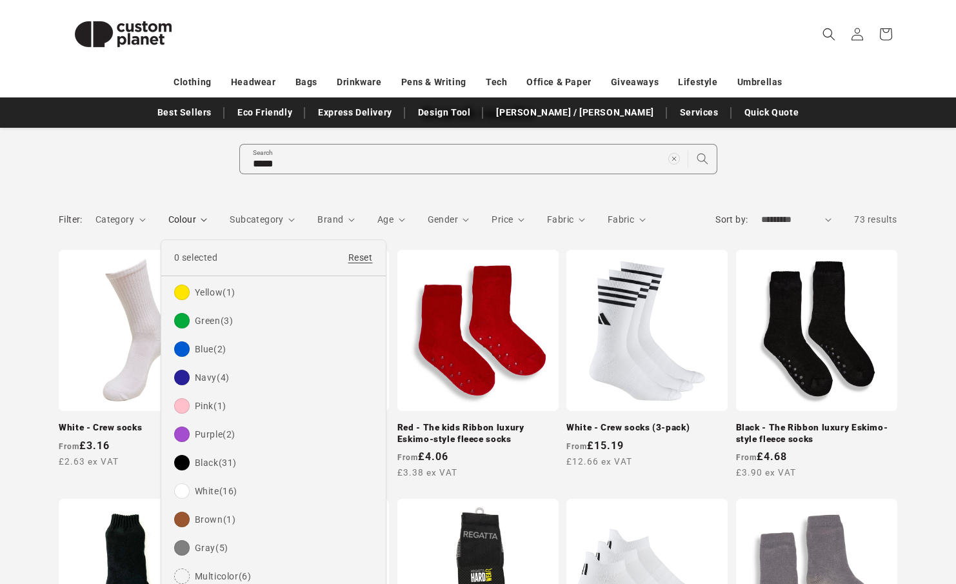
scroll to position [123, 0]
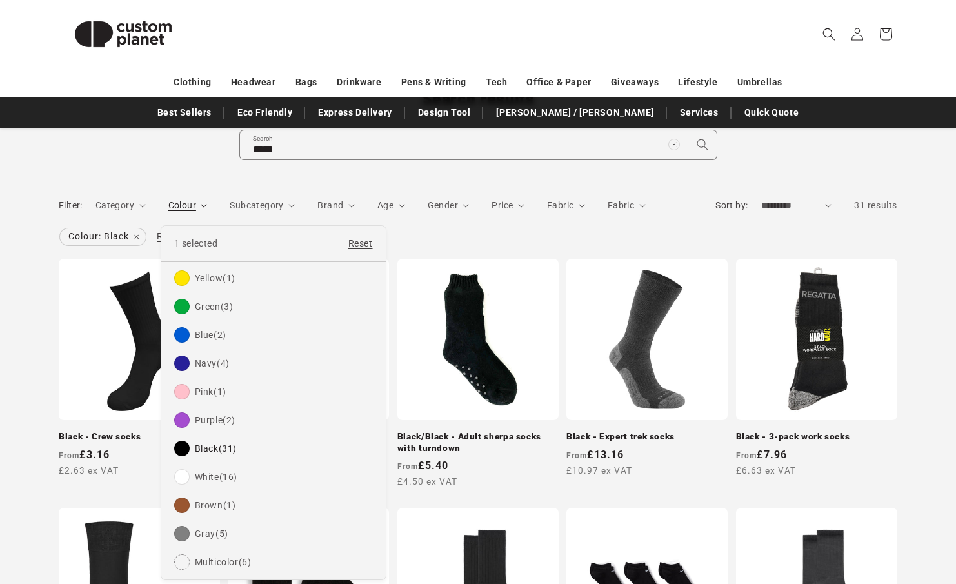
click at [168, 212] on summary "Colour" at bounding box center [187, 206] width 39 height 14
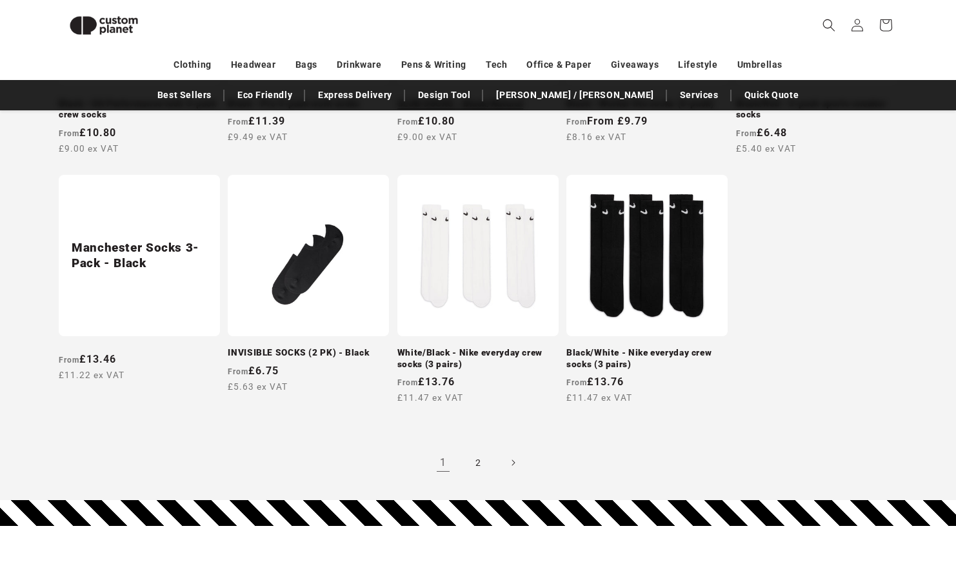
scroll to position [1190, 0]
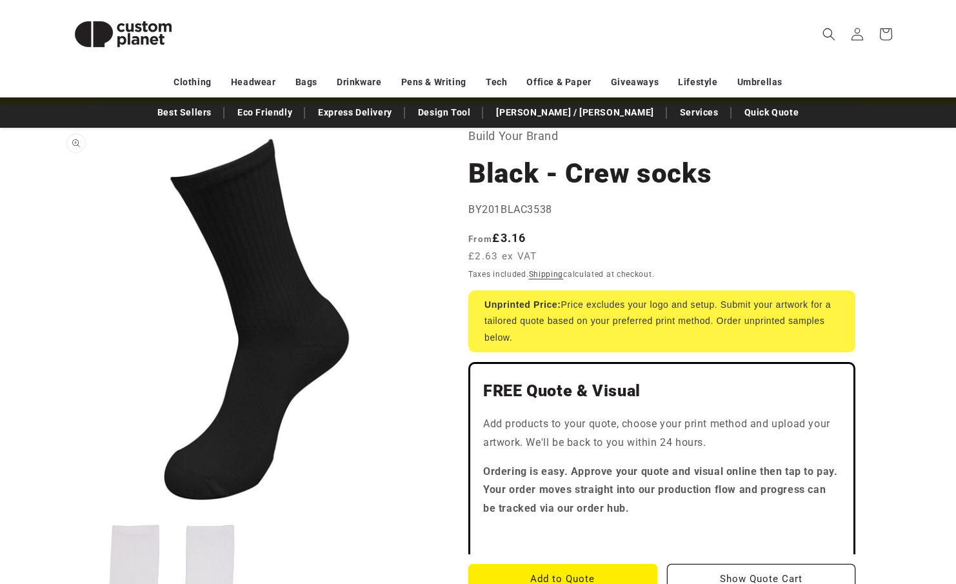
scroll to position [74, 0]
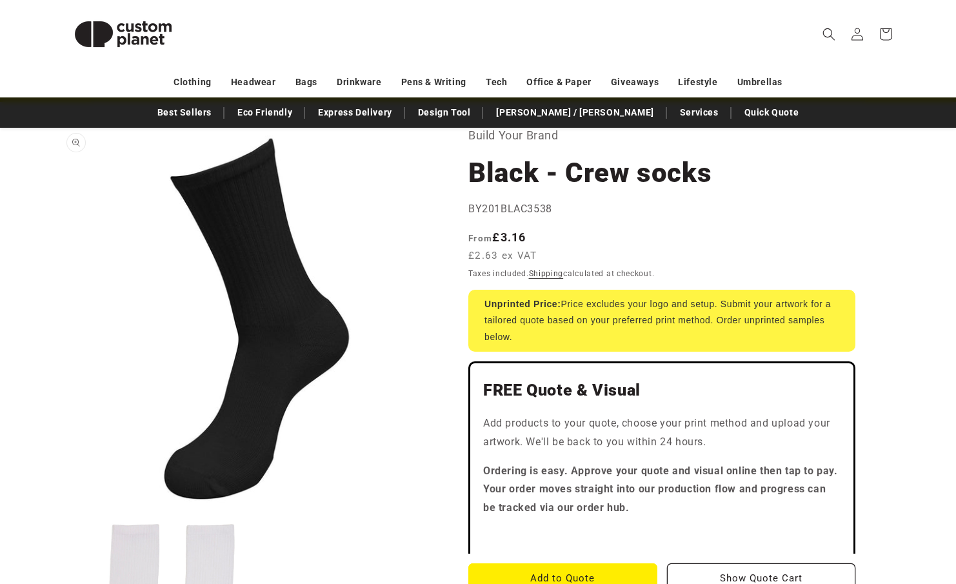
click at [59, 503] on button "Open media 1 in modal" at bounding box center [59, 503] width 0 height 0
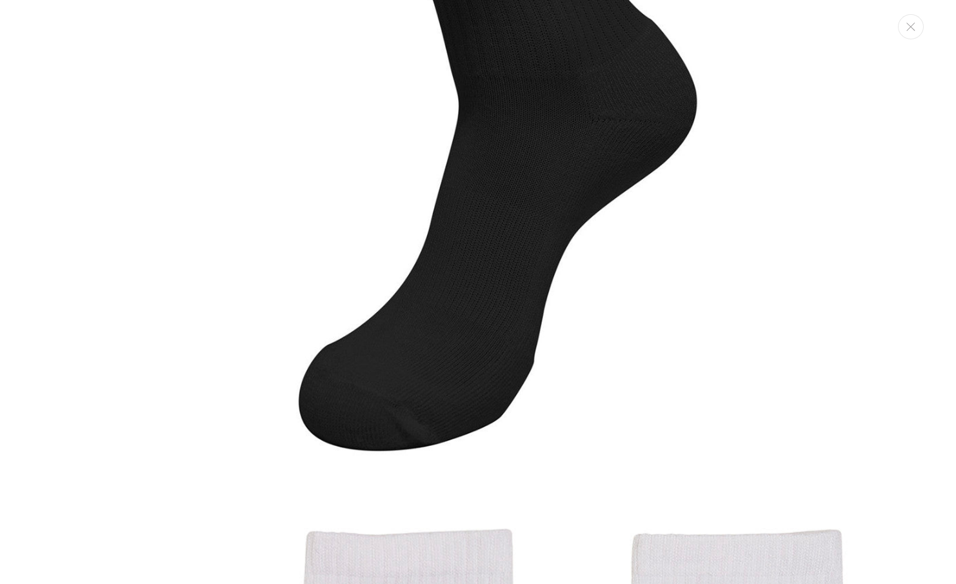
scroll to position [382, 0]
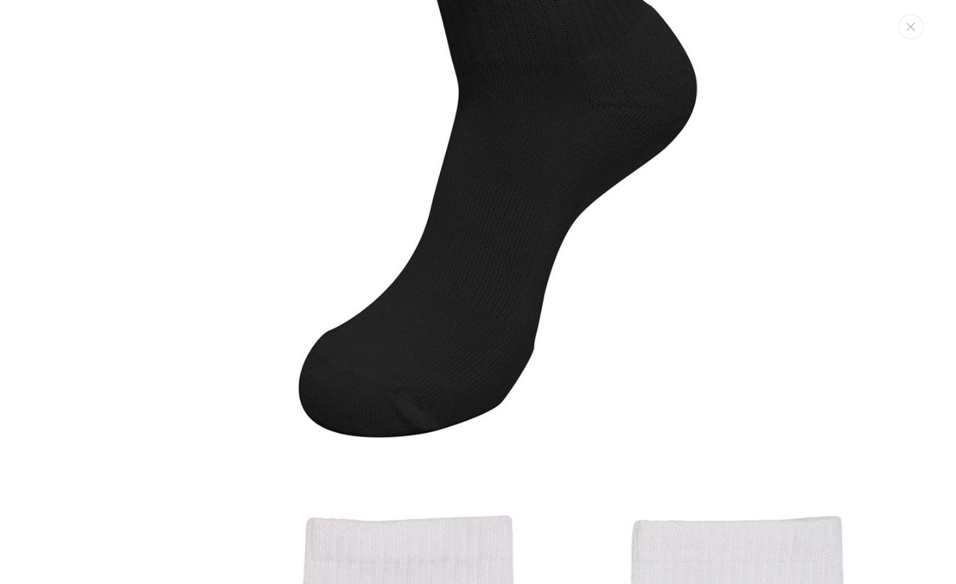
click at [663, 320] on img "Media gallery" at bounding box center [478, 38] width 814 height 814
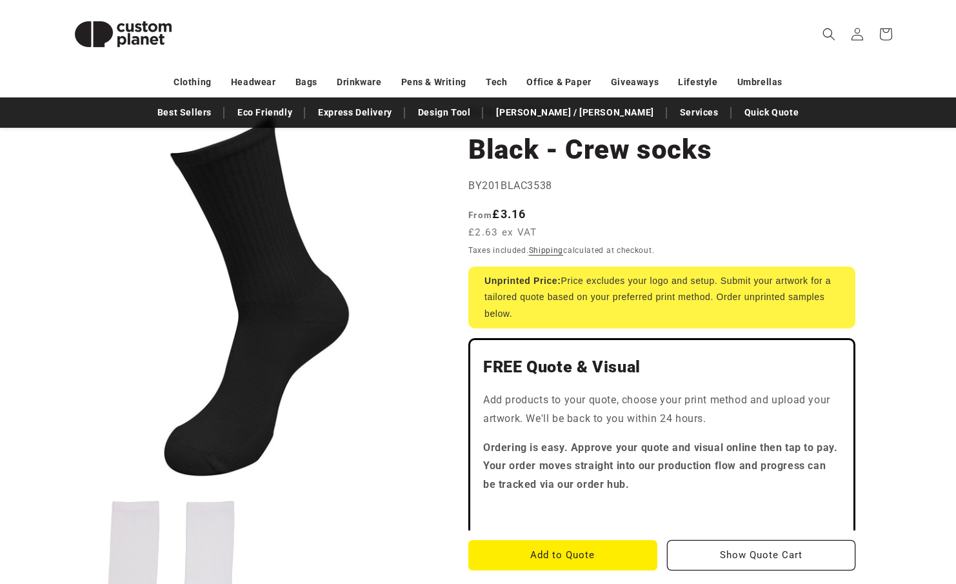
scroll to position [0, 0]
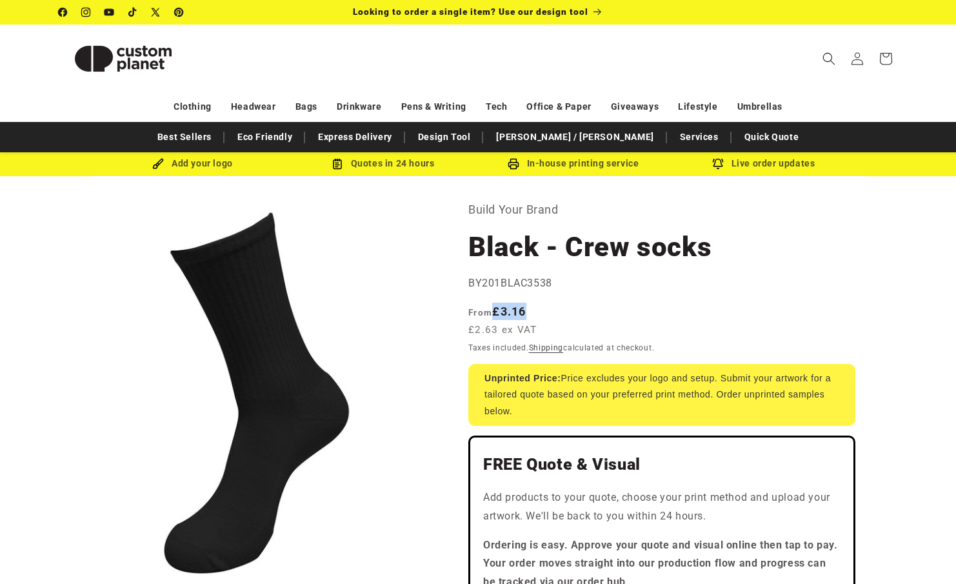
drag, startPoint x: 541, startPoint y: 310, endPoint x: 490, endPoint y: 309, distance: 51.6
click at [490, 309] on span "From £3.16 £2.63 ex VAT" at bounding box center [506, 320] width 76 height 35
click at [490, 309] on span "From" at bounding box center [480, 312] width 24 height 10
click at [59, 577] on button "Open media 1 in modal" at bounding box center [59, 577] width 0 height 0
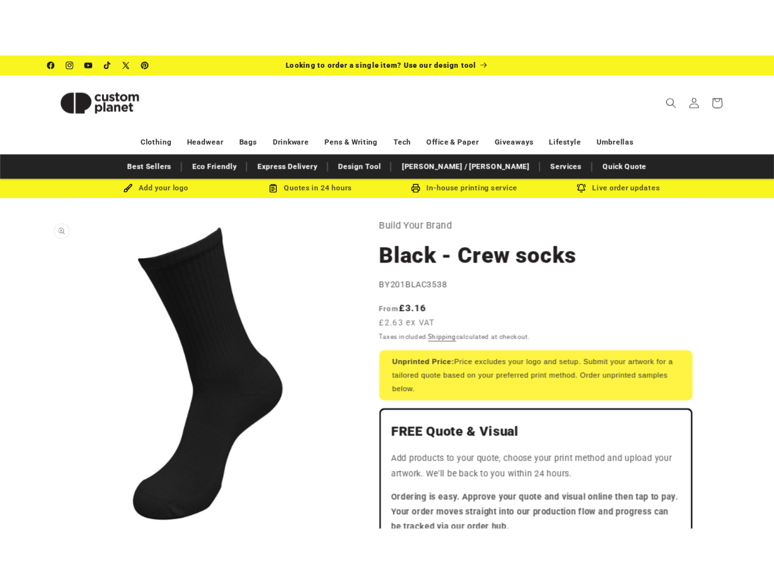
scroll to position [13, 0]
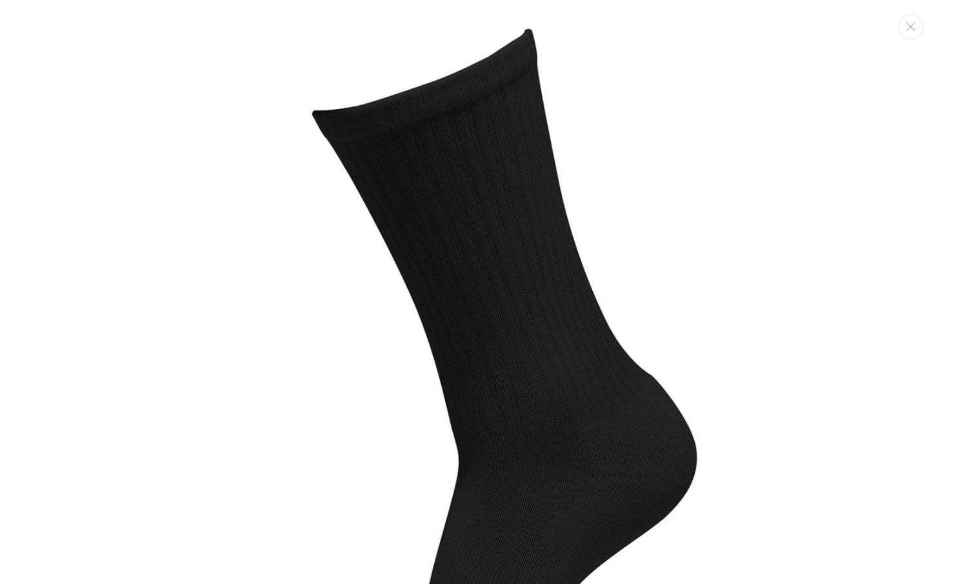
click at [633, 125] on img "Media gallery" at bounding box center [478, 407] width 814 height 814
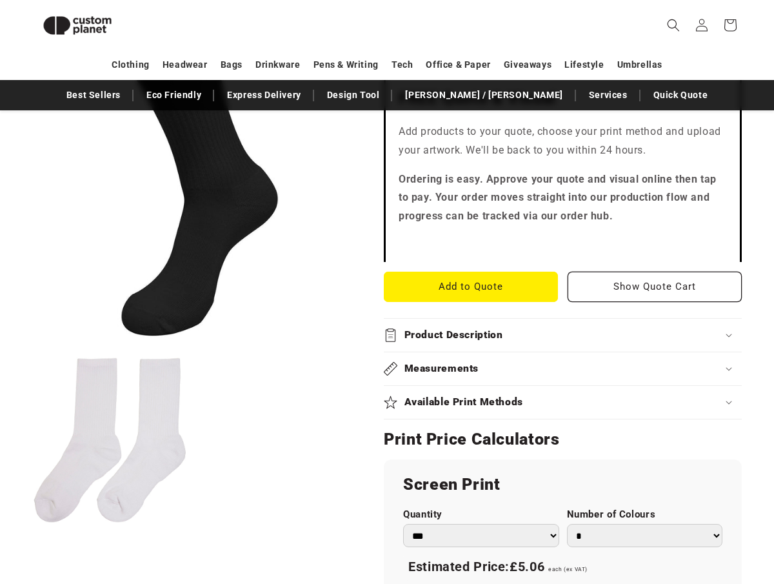
scroll to position [352, 0]
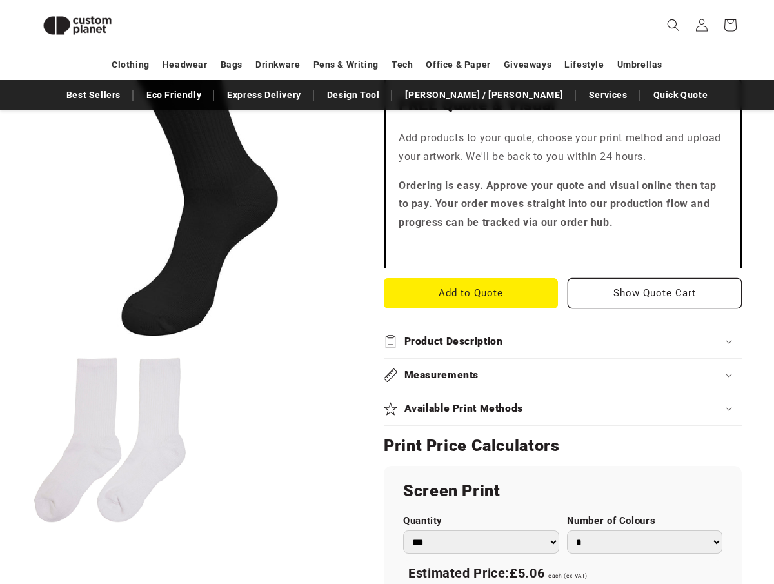
click at [476, 356] on summary "Product Description" at bounding box center [563, 341] width 358 height 33
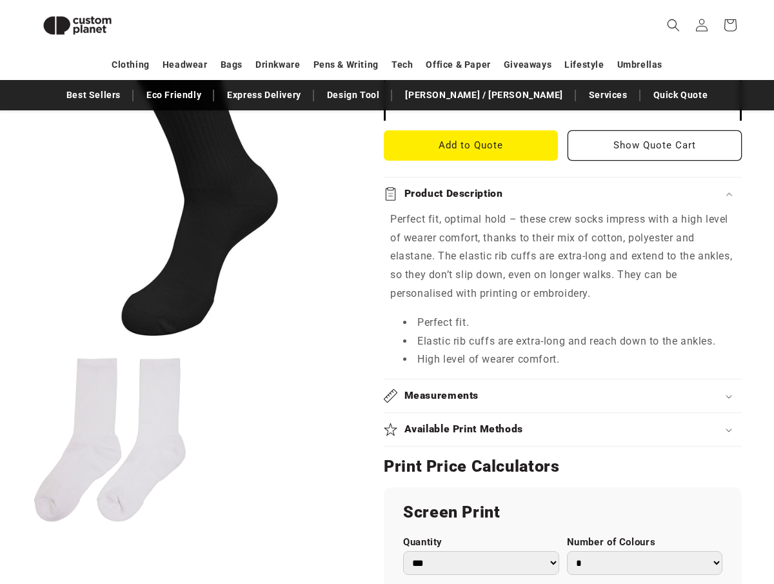
click at [447, 402] on h2 "Measurements" at bounding box center [442, 396] width 75 height 14
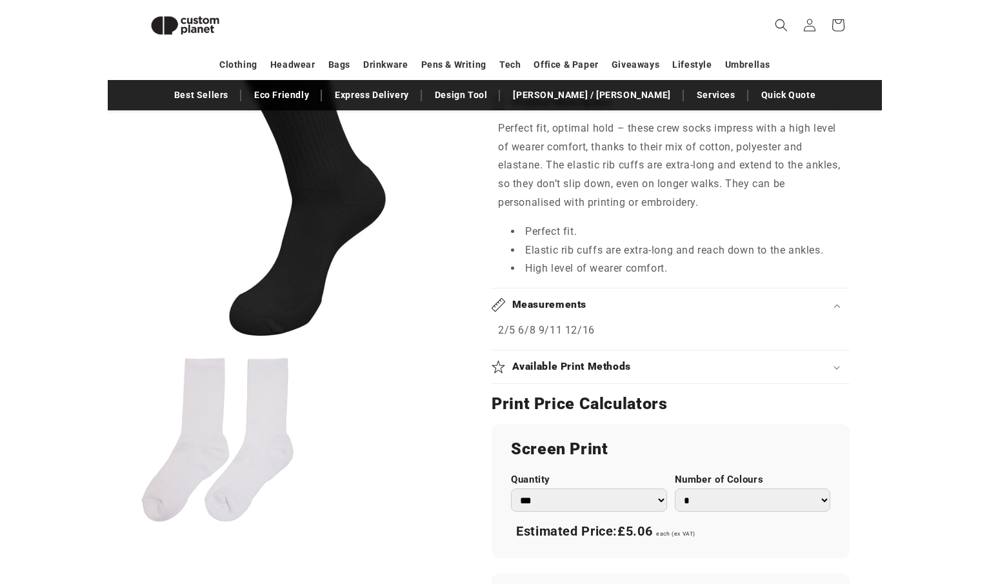
scroll to position [595, 0]
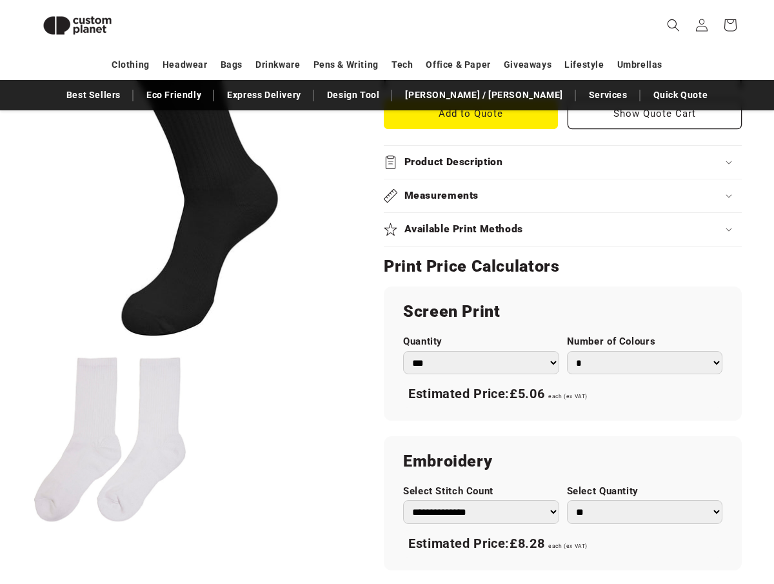
scroll to position [534, 0]
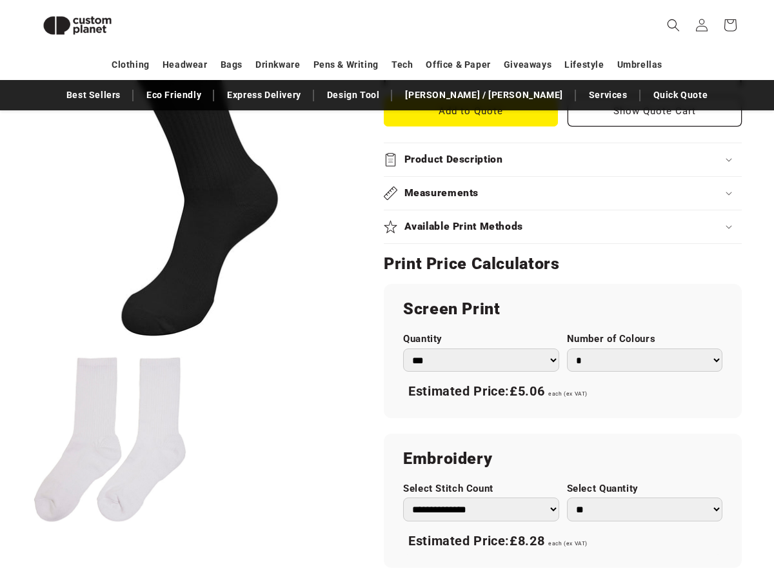
click at [439, 159] on h2 "Product Description" at bounding box center [454, 160] width 99 height 14
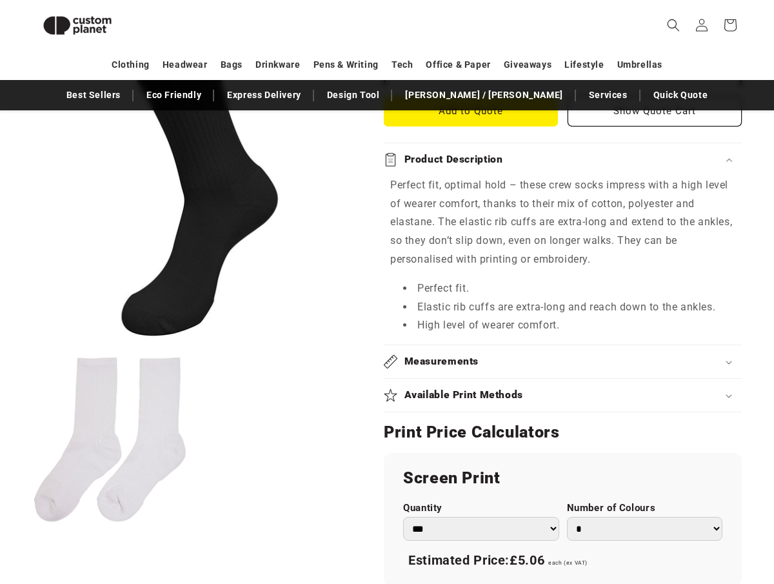
click at [426, 368] on summary "Measurements" at bounding box center [563, 361] width 358 height 33
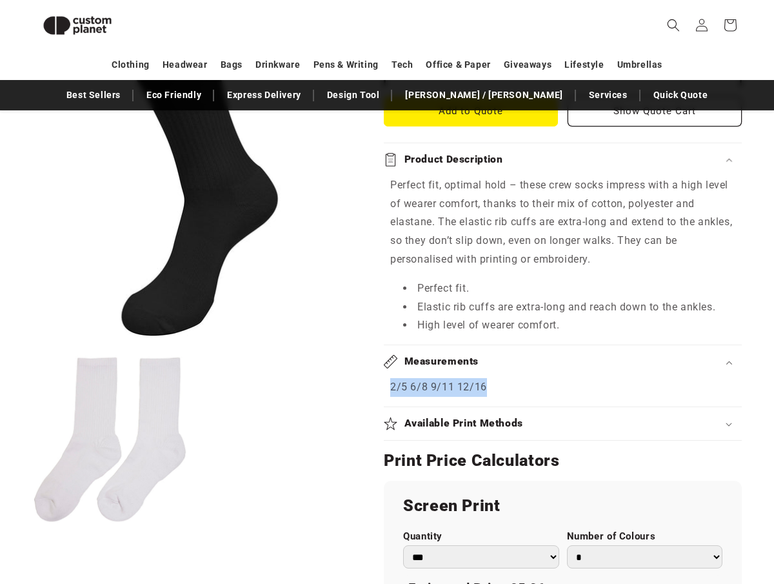
drag, startPoint x: 389, startPoint y: 388, endPoint x: 505, endPoint y: 390, distance: 115.5
click at [505, 390] on div "2/5 6/8 9/11 12/16" at bounding box center [563, 387] width 358 height 19
copy p "2/5 6/8 9/11 12/16"
click at [565, 392] on p "2/5 6/8 9/11 12/16" at bounding box center [562, 387] width 345 height 19
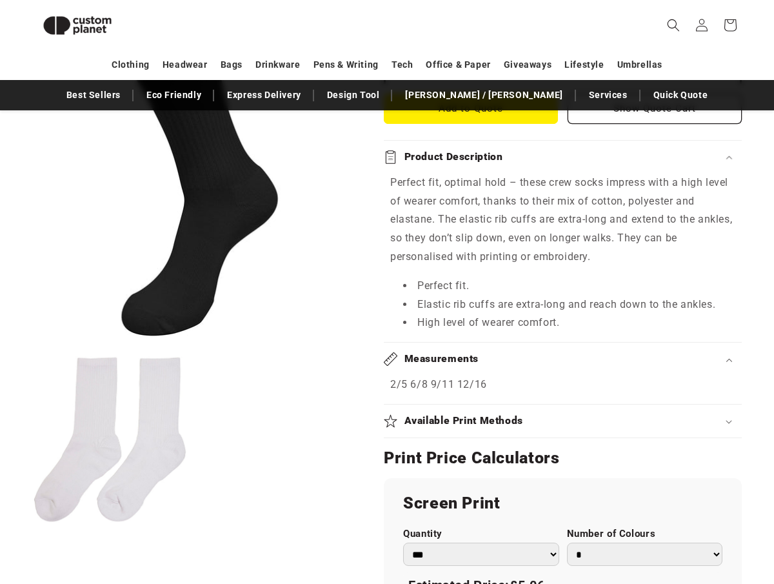
scroll to position [545, 0]
